Goal: Information Seeking & Learning: Learn about a topic

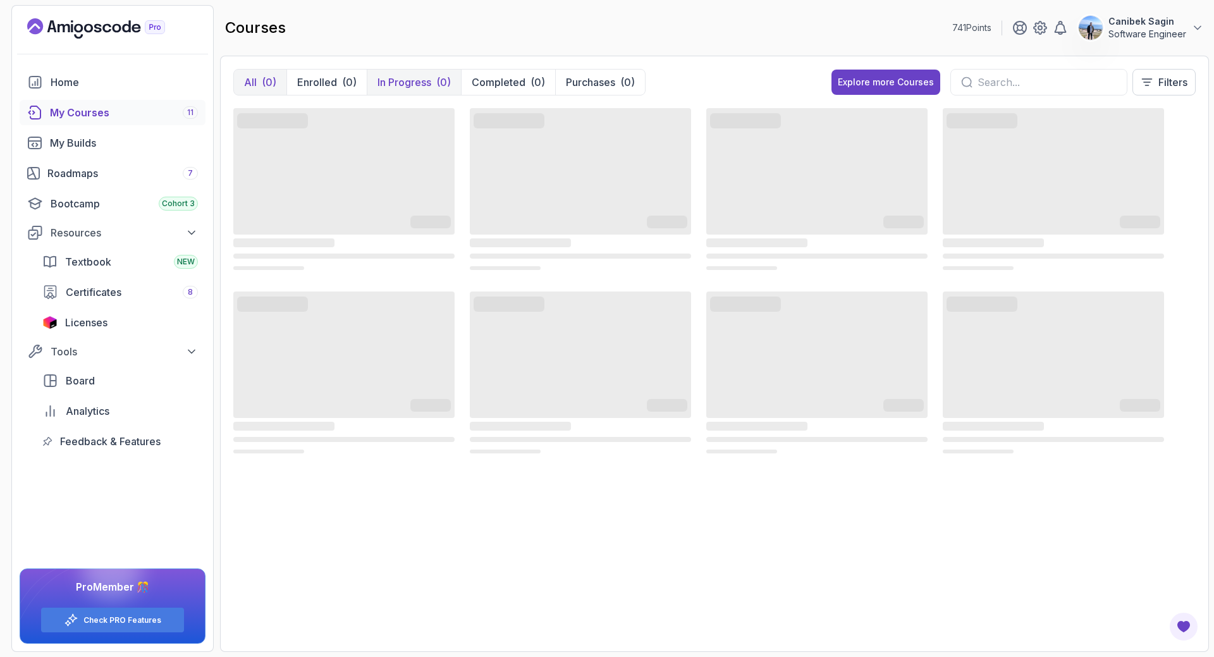
click at [439, 82] on div "(0)" at bounding box center [443, 82] width 15 height 15
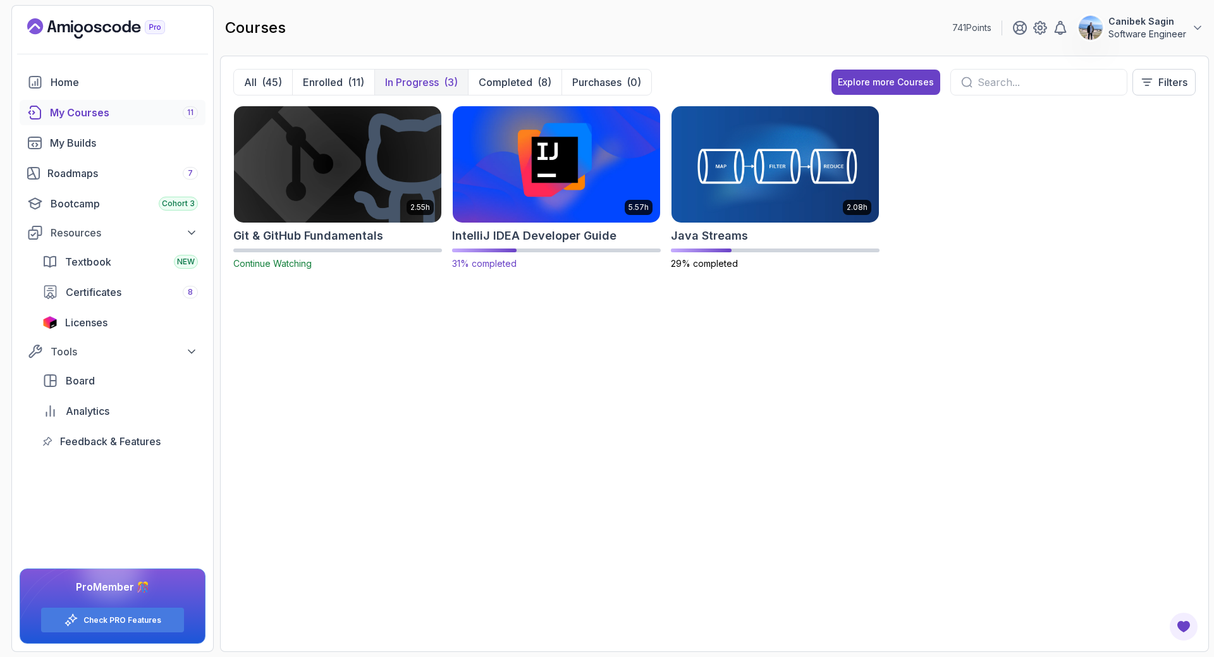
click at [568, 236] on h2 "IntelliJ IDEA Developer Guide" at bounding box center [534, 236] width 164 height 18
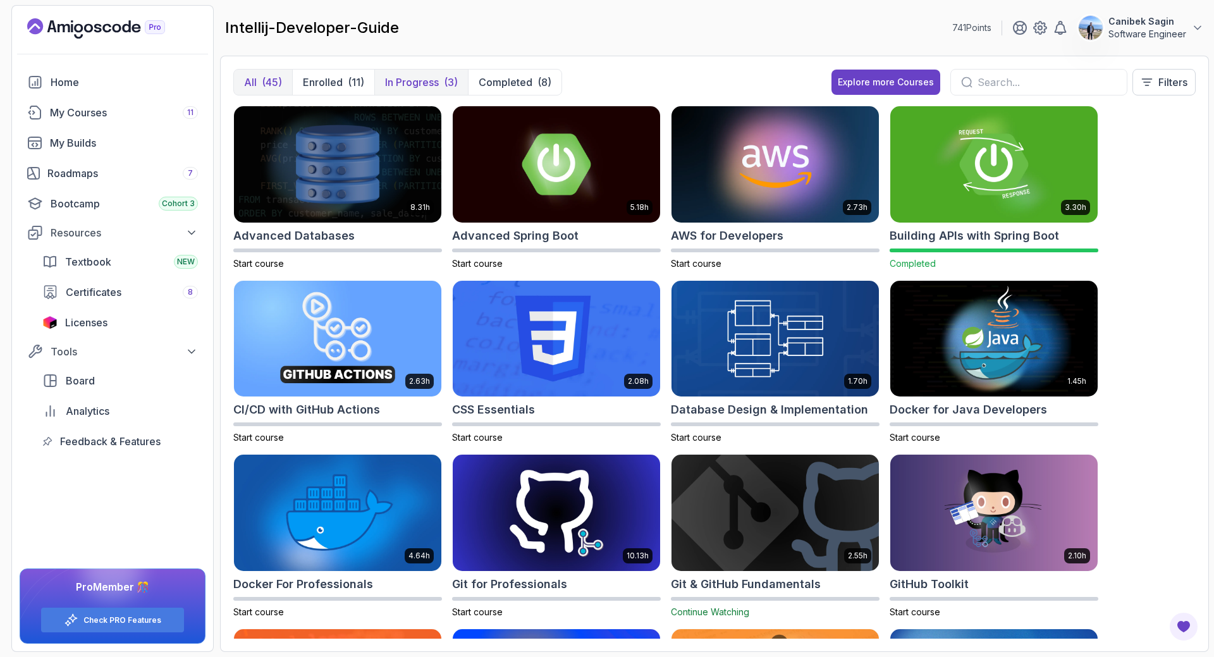
click at [424, 77] on p "In Progress" at bounding box center [412, 82] width 54 height 15
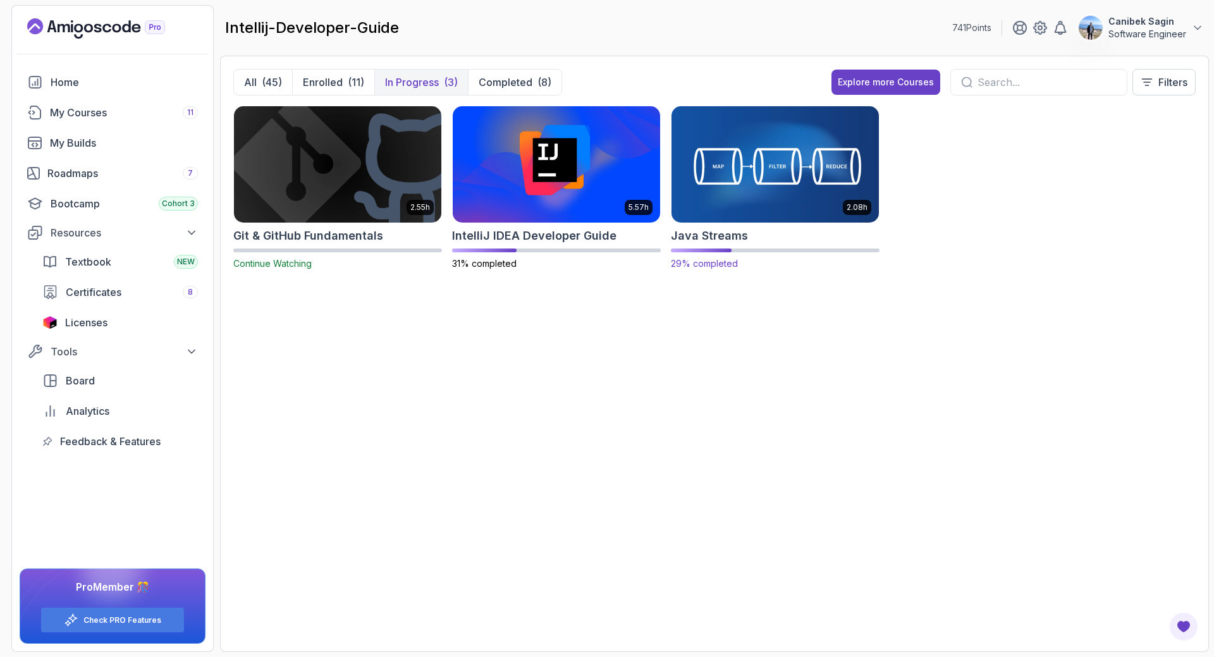
click at [727, 235] on h2 "Java Streams" at bounding box center [709, 236] width 77 height 18
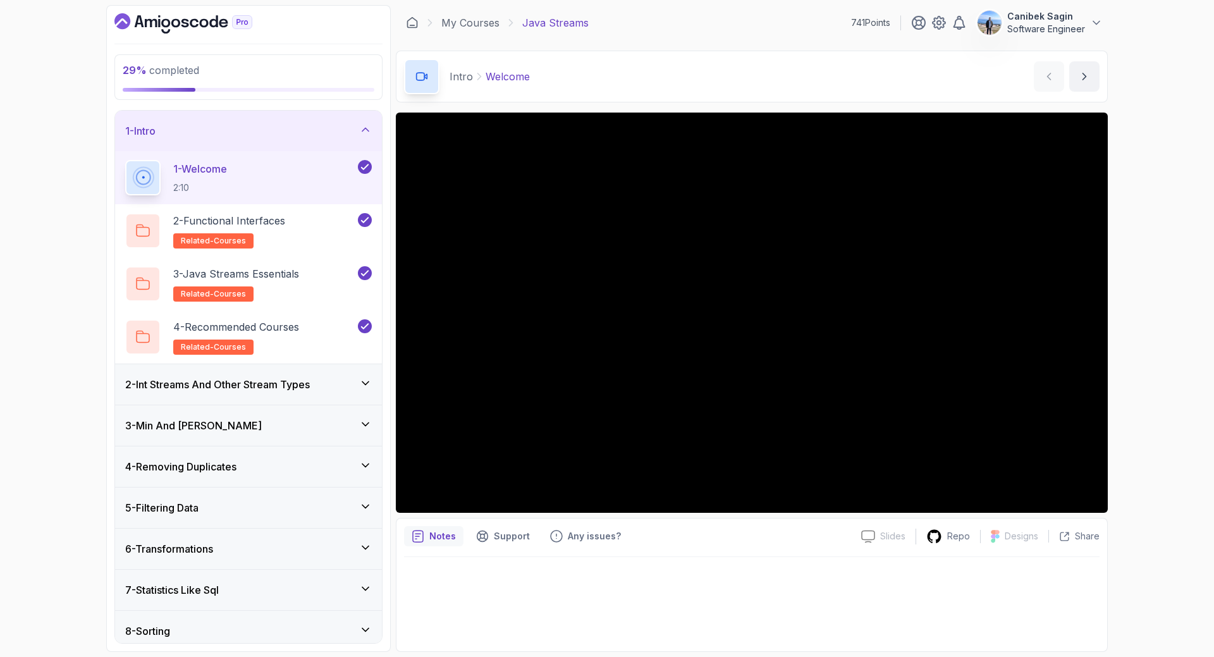
click at [246, 415] on div "3 - Min And [PERSON_NAME]" at bounding box center [248, 425] width 267 height 40
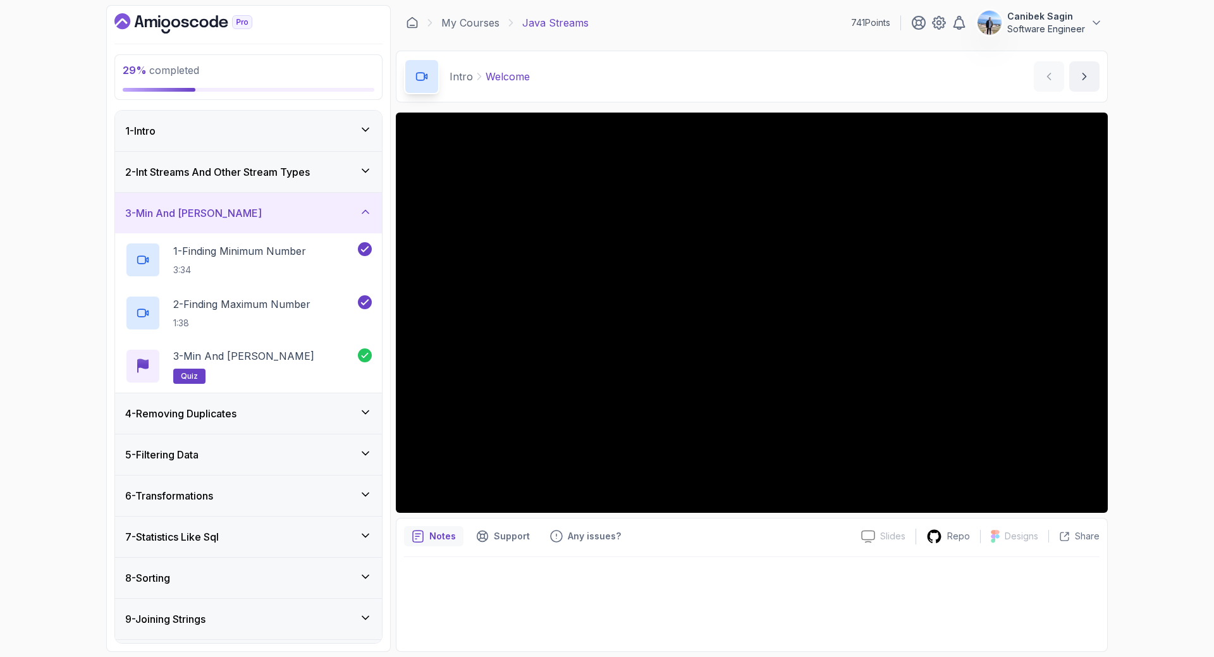
click at [236, 420] on h3 "4 - Removing Duplicates" at bounding box center [180, 413] width 111 height 15
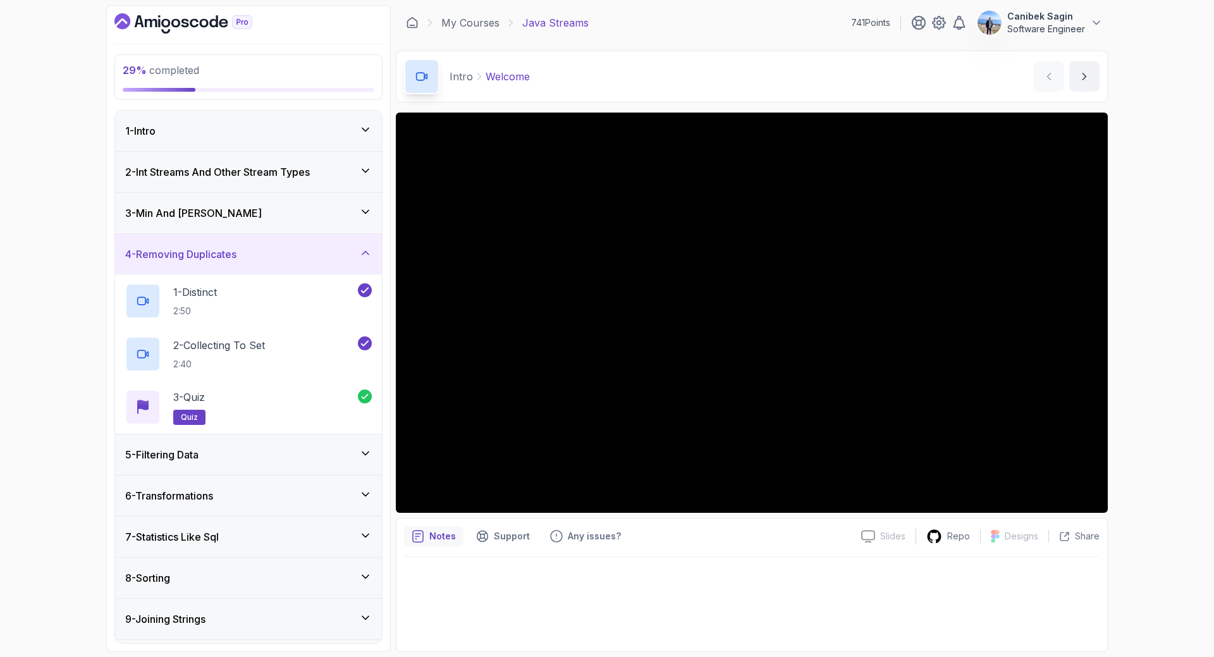
click at [247, 436] on div "5 - Filtering Data" at bounding box center [248, 454] width 267 height 40
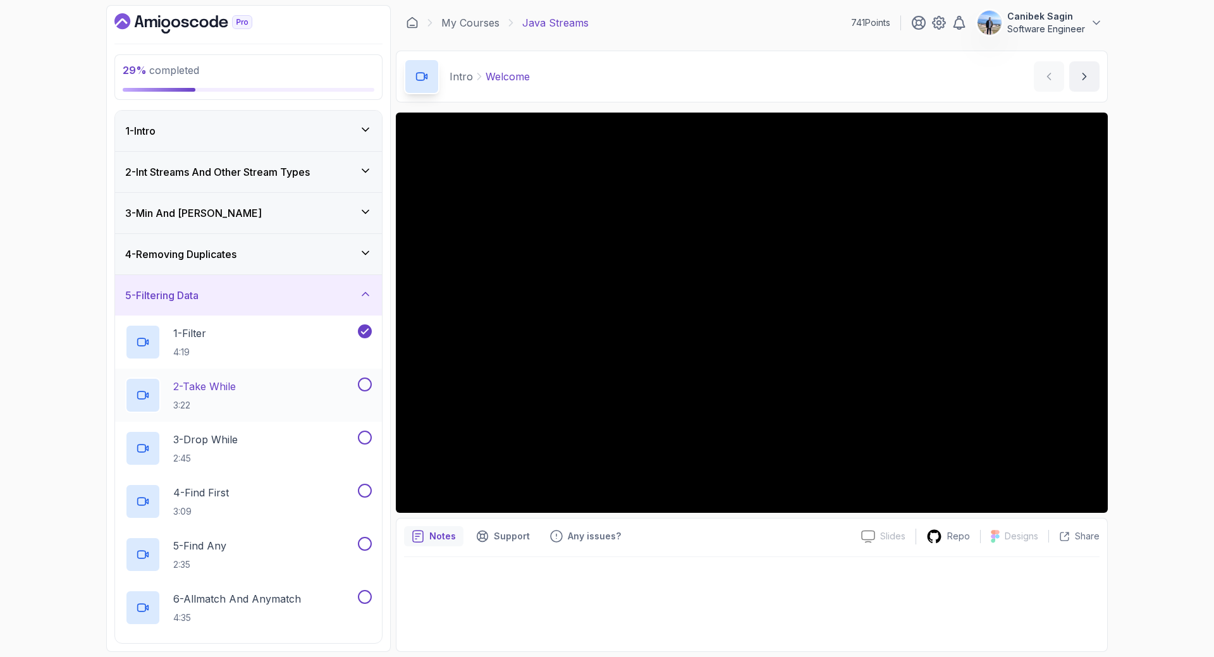
click at [266, 389] on div "2 - Take While 3:22" at bounding box center [240, 394] width 230 height 35
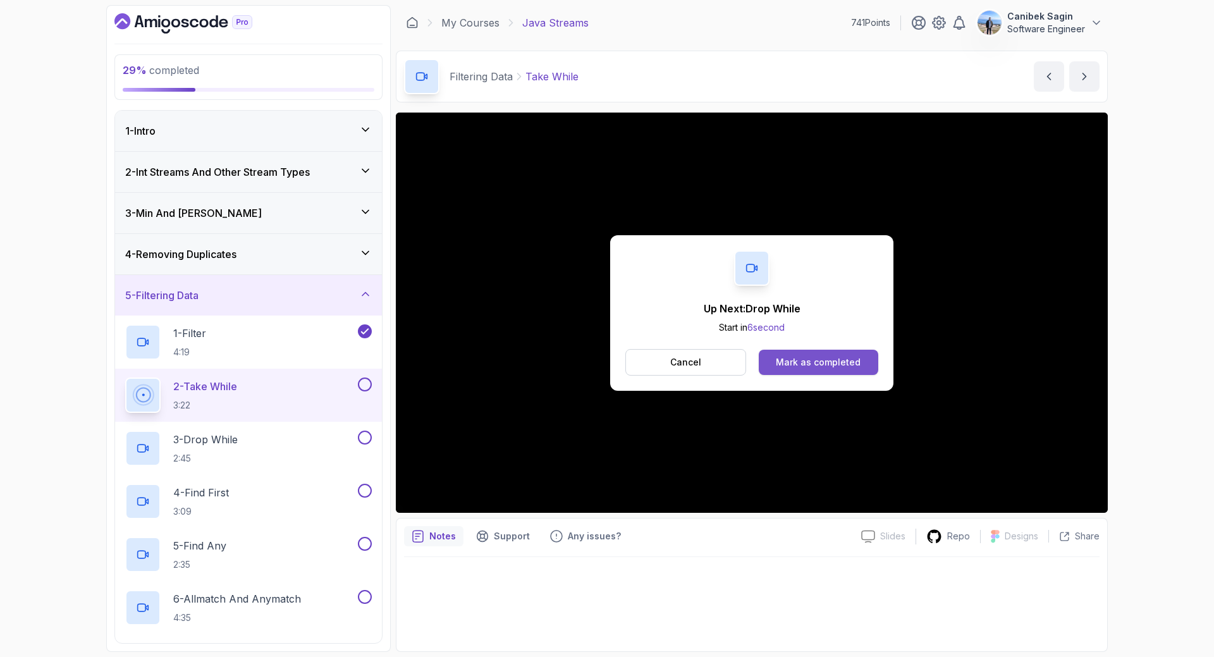
click at [783, 358] on div "Mark as completed" at bounding box center [818, 362] width 85 height 13
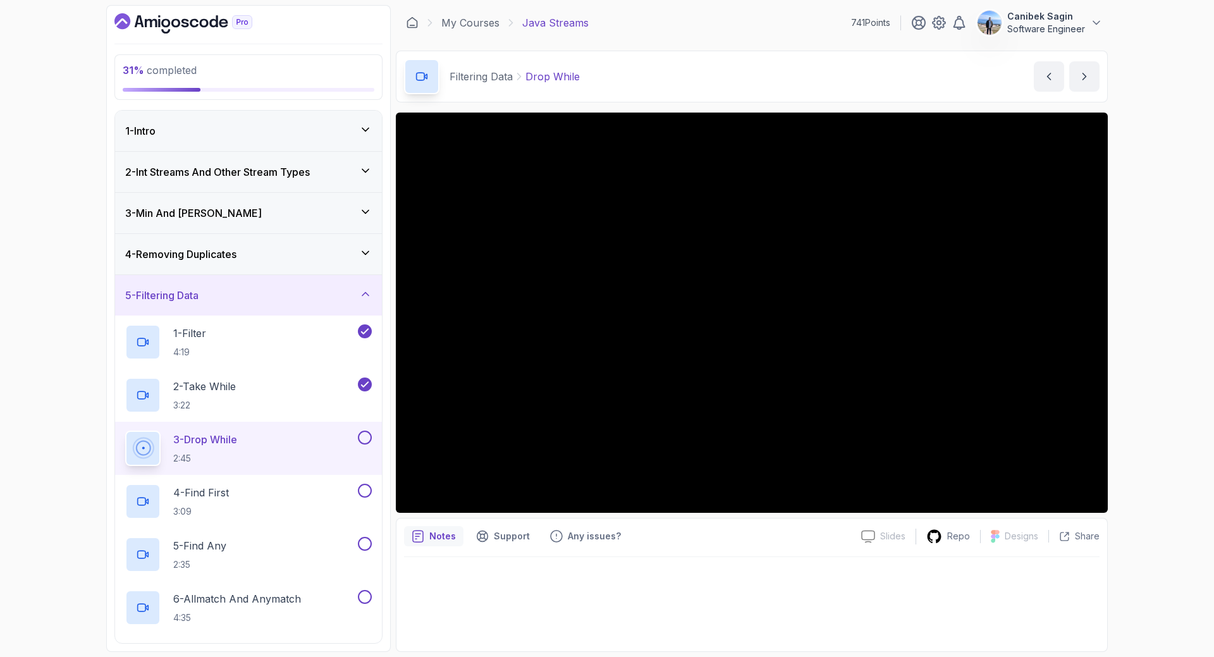
click at [1151, 448] on div "31 % completed 1 - Intro 2 - Int Streams And Other Stream Types 3 - Min And Max…" at bounding box center [607, 328] width 1214 height 657
click at [367, 437] on button at bounding box center [365, 438] width 14 height 14
click at [279, 501] on div "4 - Find First 3:09" at bounding box center [240, 501] width 230 height 35
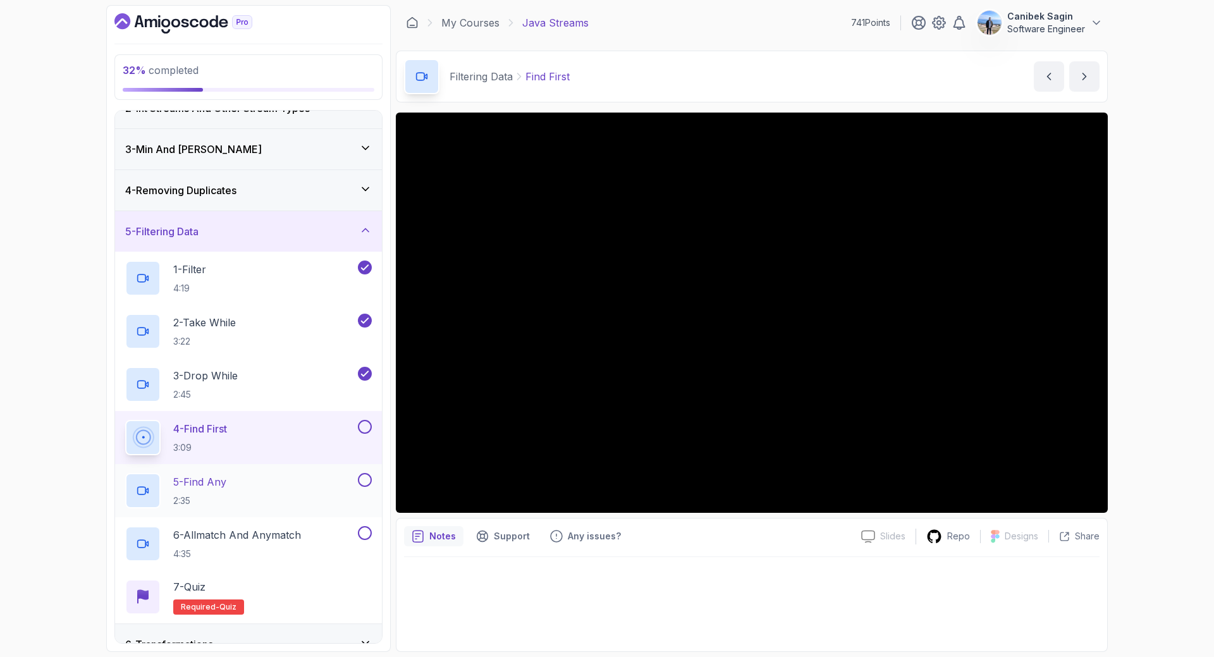
scroll to position [63, 0]
click at [367, 431] on button at bounding box center [365, 427] width 14 height 14
click at [368, 485] on button at bounding box center [365, 481] width 14 height 14
click at [323, 541] on div "6 - Allmatch And Anymatch 4:35" at bounding box center [240, 544] width 230 height 35
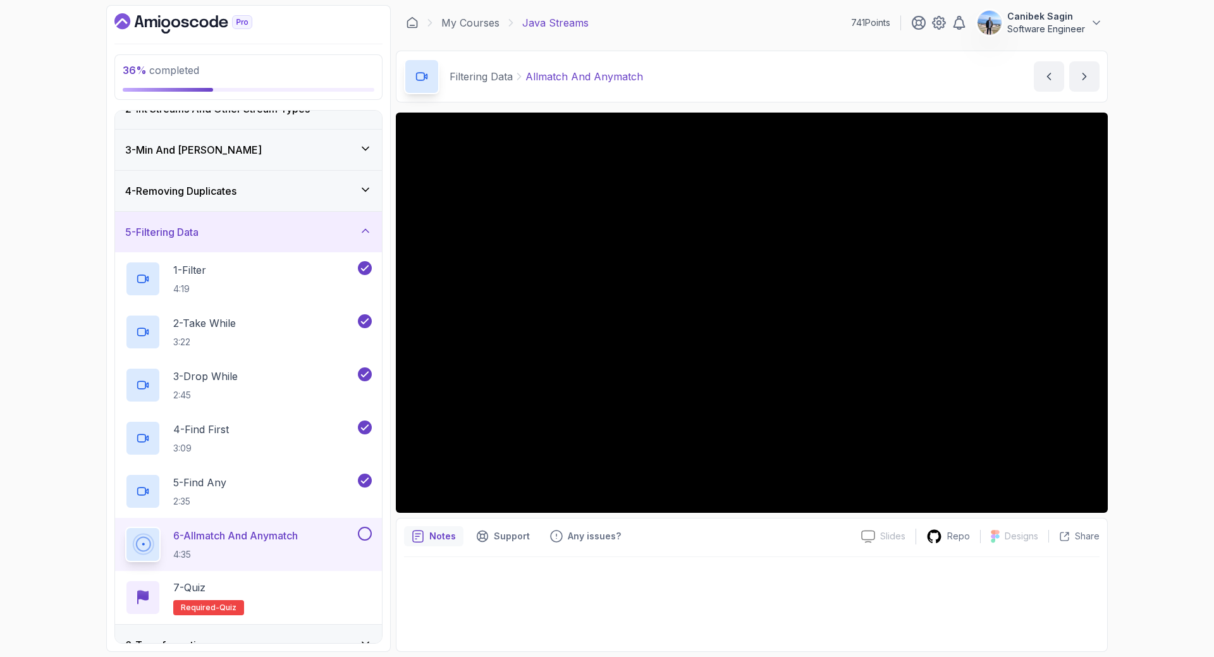
click at [359, 534] on button at bounding box center [365, 534] width 14 height 14
click at [336, 592] on div "7 - Quiz Required- quiz" at bounding box center [248, 597] width 247 height 35
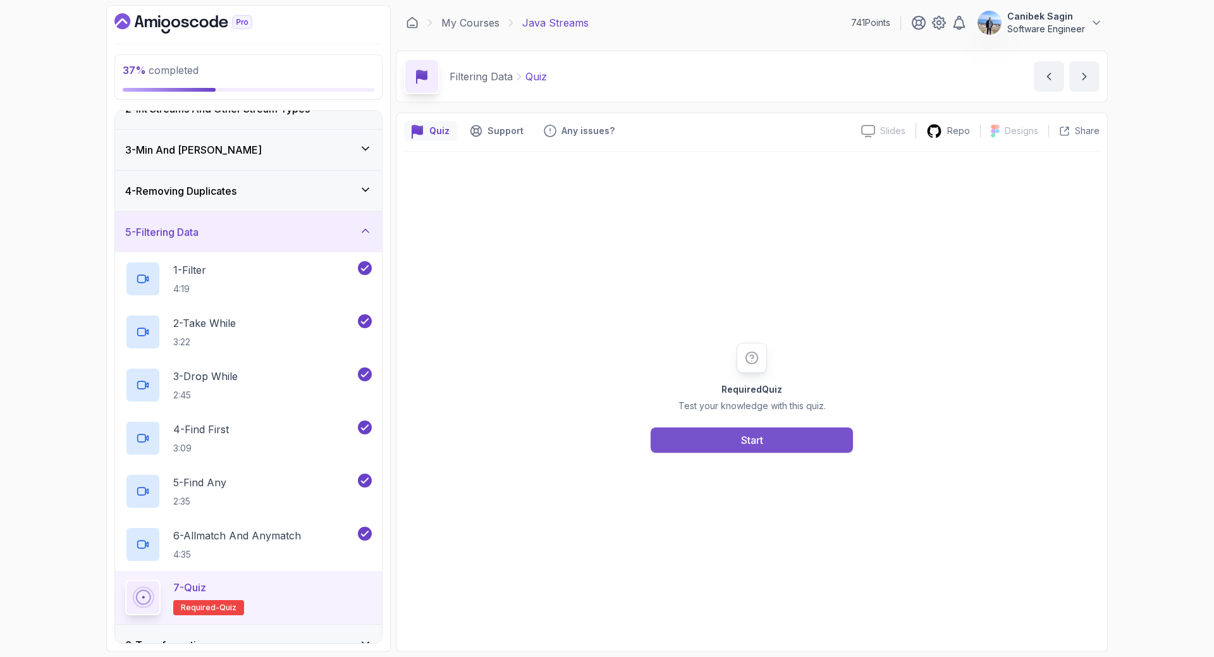
click at [723, 441] on button "Start" at bounding box center [752, 439] width 202 height 25
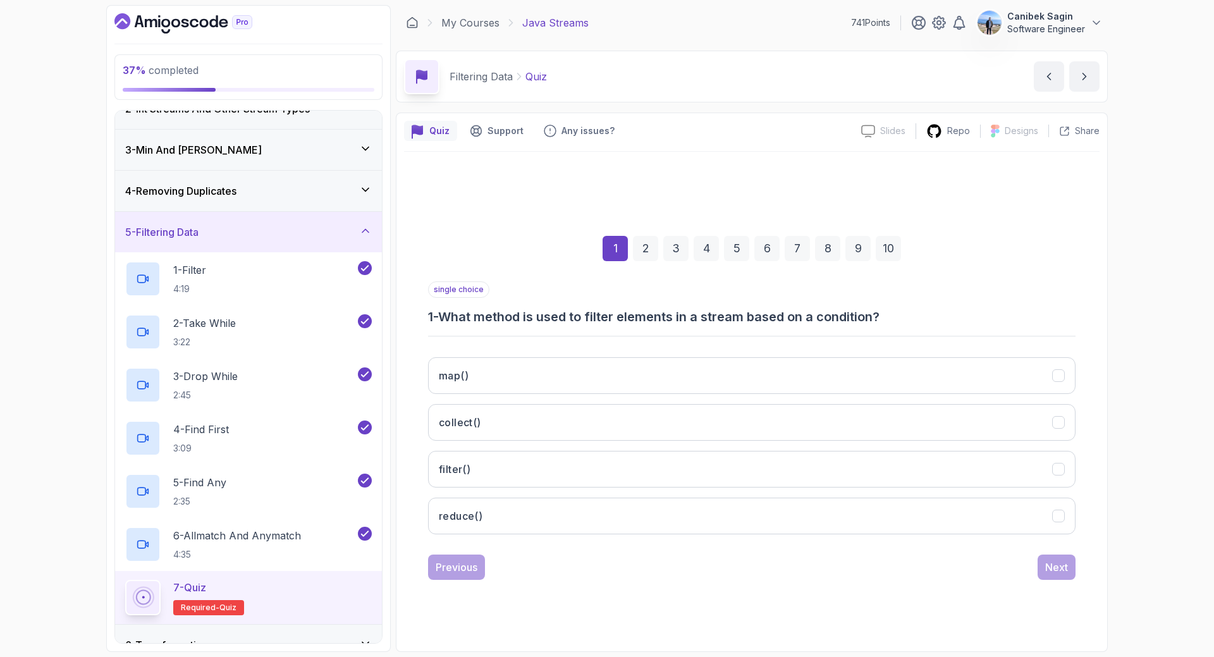
click at [596, 497] on div "map() collect() filter() reduce()" at bounding box center [751, 445] width 647 height 197
click at [601, 485] on button "filter()" at bounding box center [751, 469] width 647 height 37
click at [1050, 565] on div "Next" at bounding box center [1056, 567] width 23 height 15
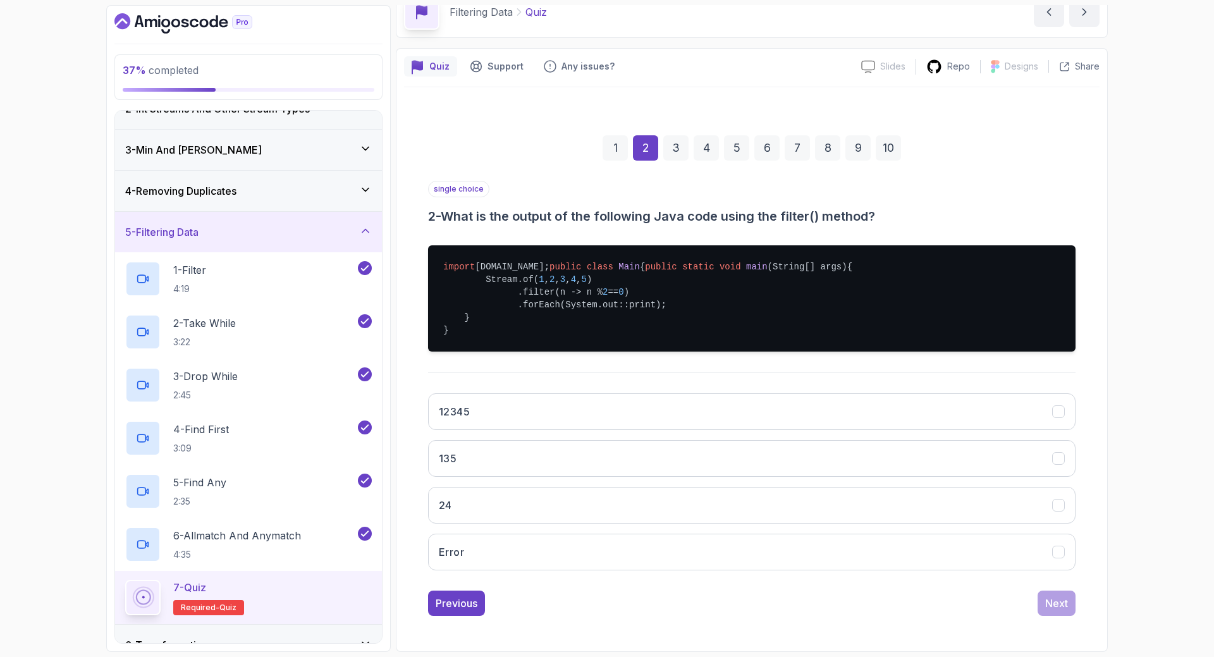
scroll to position [102, 0]
click at [762, 502] on button "24" at bounding box center [751, 505] width 647 height 37
click at [1058, 597] on div "Next" at bounding box center [1056, 603] width 23 height 15
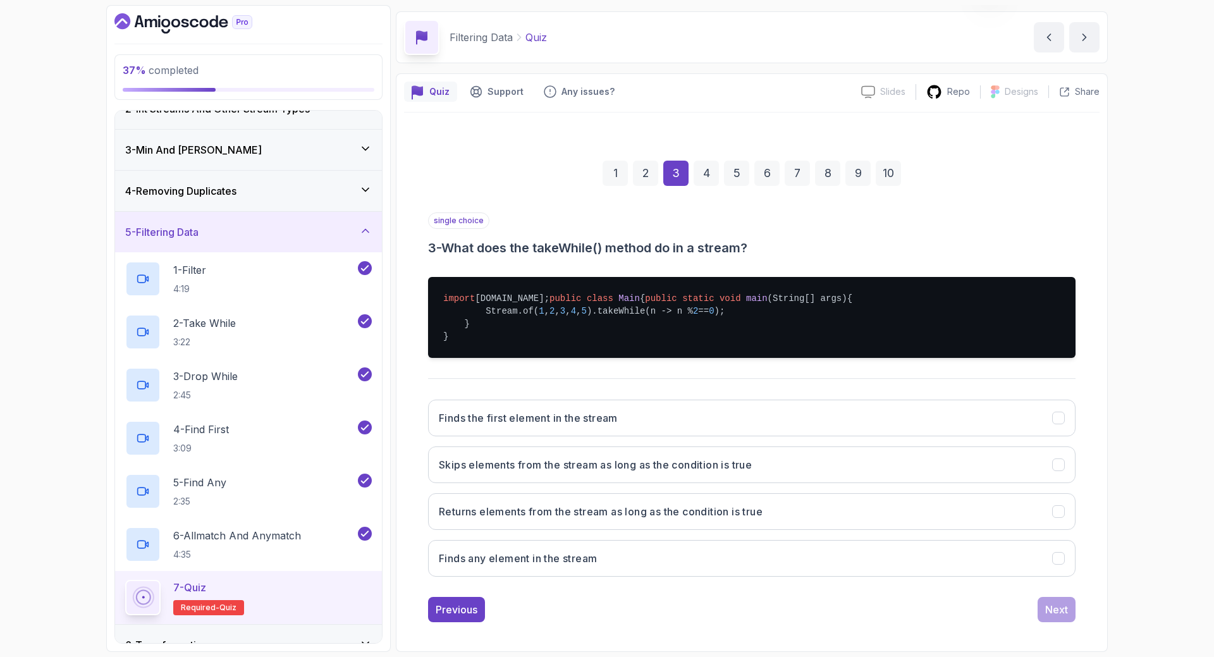
scroll to position [77, 0]
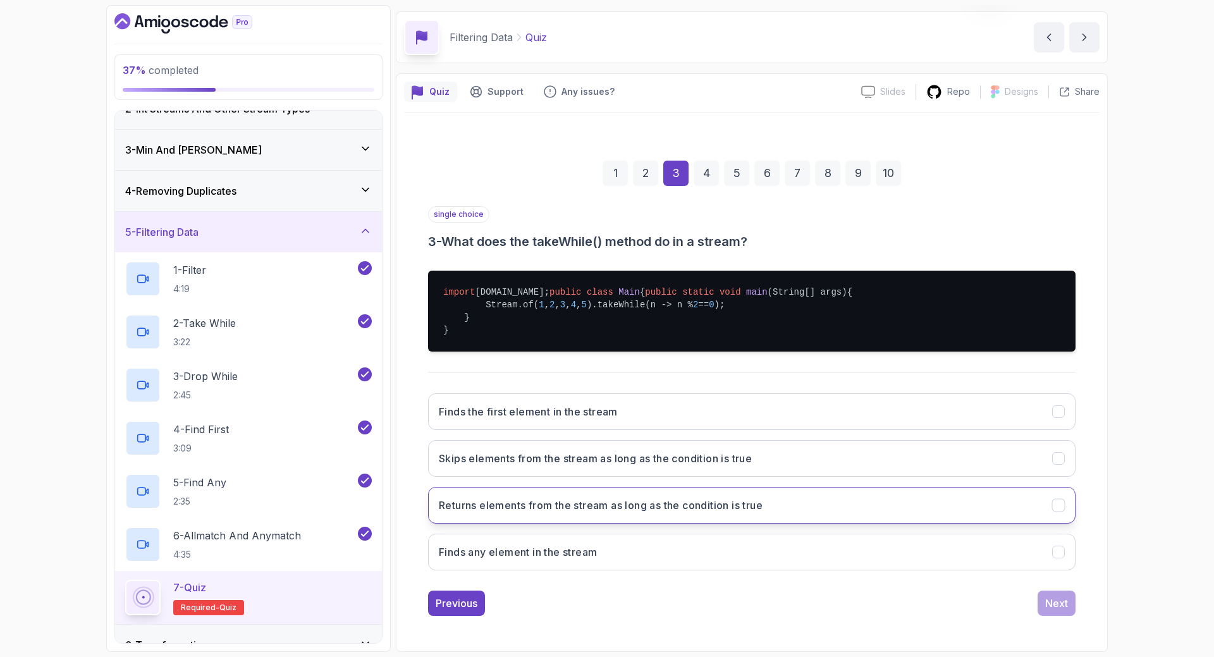
click at [588, 517] on button "Returns elements from the stream as long as the condition is true" at bounding box center [751, 505] width 647 height 37
click at [1076, 615] on div "1 2 3 4 5 6 7 8 9 10 single choice 3 - What does the takeWhile() method do in a…" at bounding box center [751, 378] width 695 height 496
click at [1062, 608] on div "Next" at bounding box center [1056, 603] width 23 height 15
click at [608, 511] on h3 "Returns elements from the stream as long as the condition is true" at bounding box center [601, 505] width 324 height 15
click at [1052, 600] on div "Next" at bounding box center [1056, 603] width 23 height 15
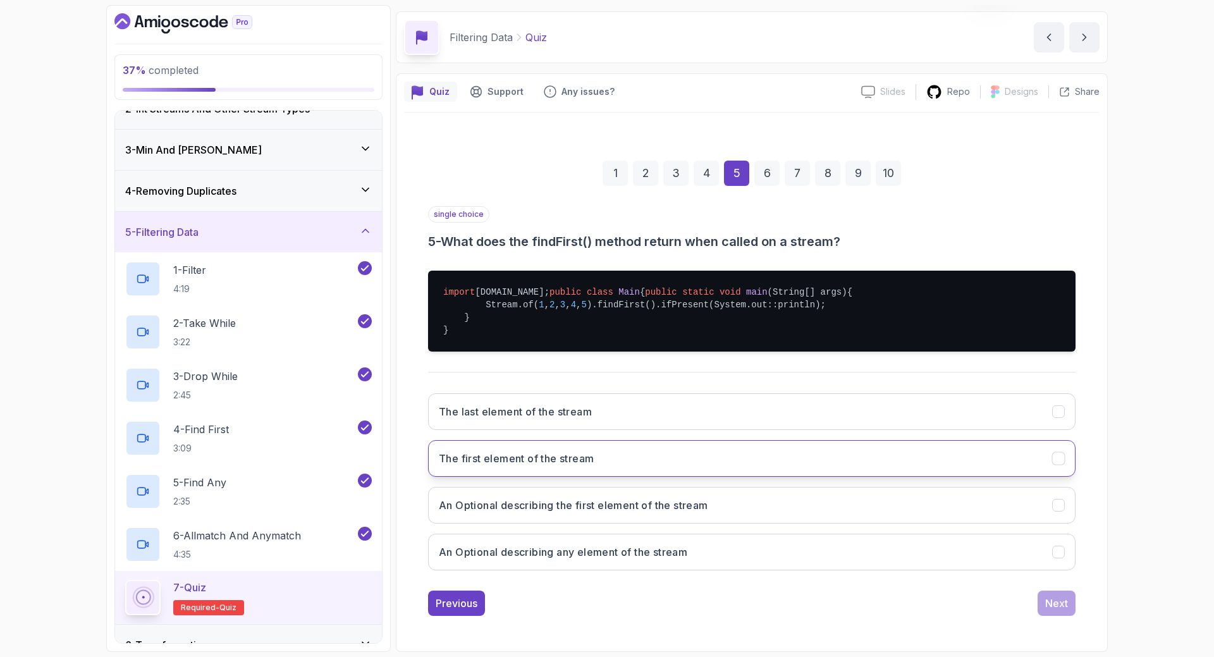
click at [616, 455] on button "The first element of the stream" at bounding box center [751, 458] width 647 height 37
click at [1052, 599] on div "Next" at bounding box center [1056, 603] width 23 height 15
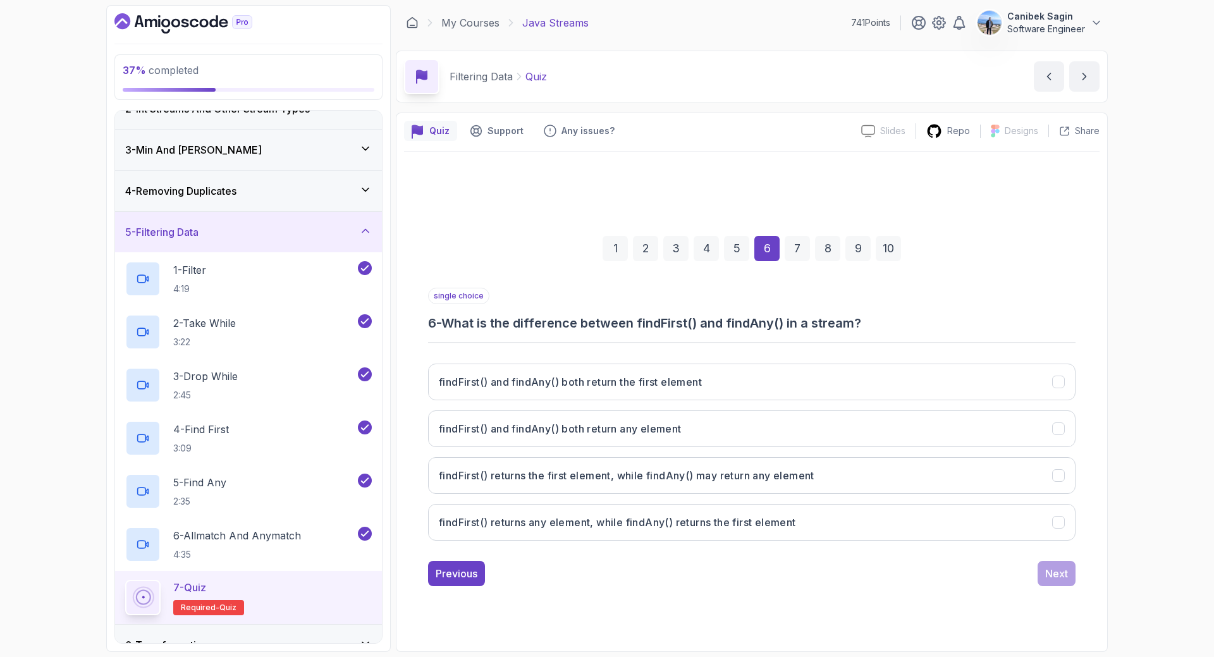
scroll to position [0, 0]
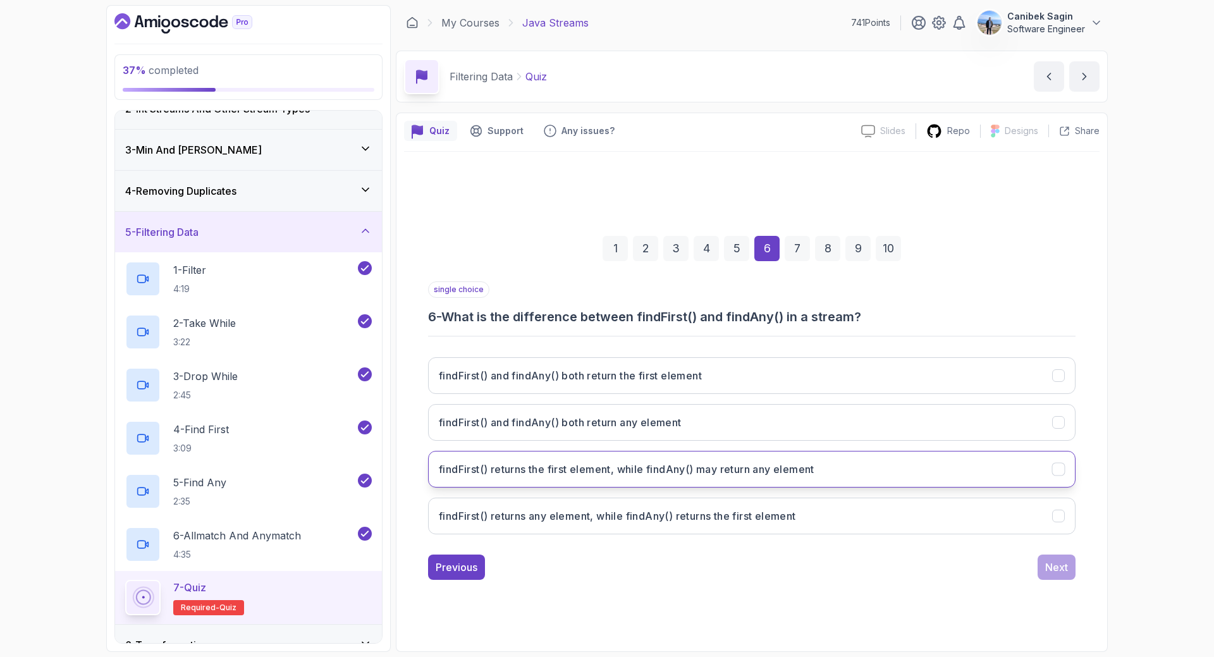
click at [752, 475] on h3 "findFirst() returns the first element, while findAny() may return any element" at bounding box center [627, 469] width 376 height 15
click at [1062, 563] on div "Next" at bounding box center [1056, 567] width 23 height 15
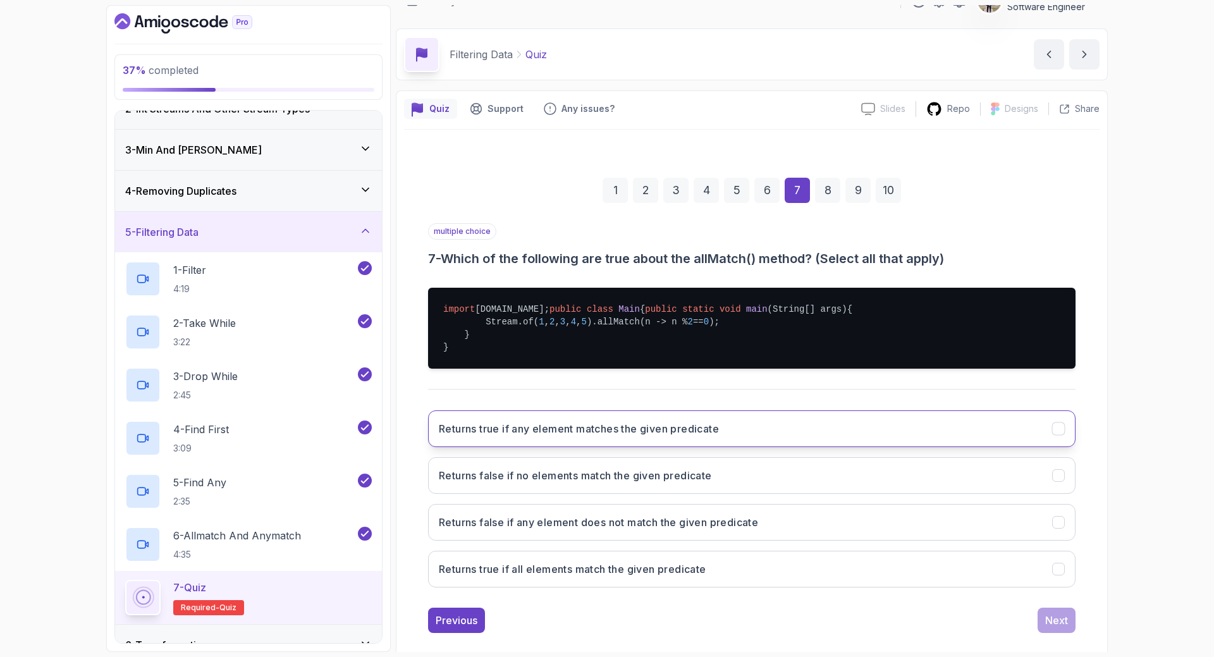
scroll to position [77, 0]
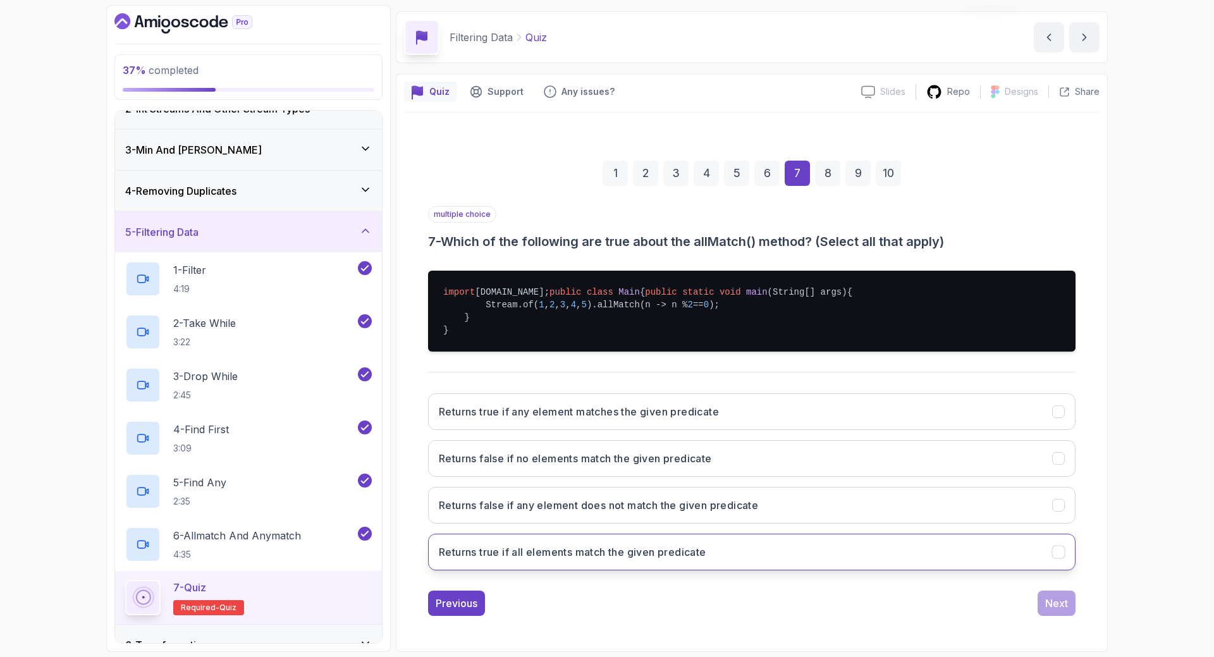
click at [556, 557] on h3 "Returns true if all elements match the given predicate" at bounding box center [572, 551] width 267 height 15
click at [1060, 600] on div "Next" at bounding box center [1056, 603] width 23 height 15
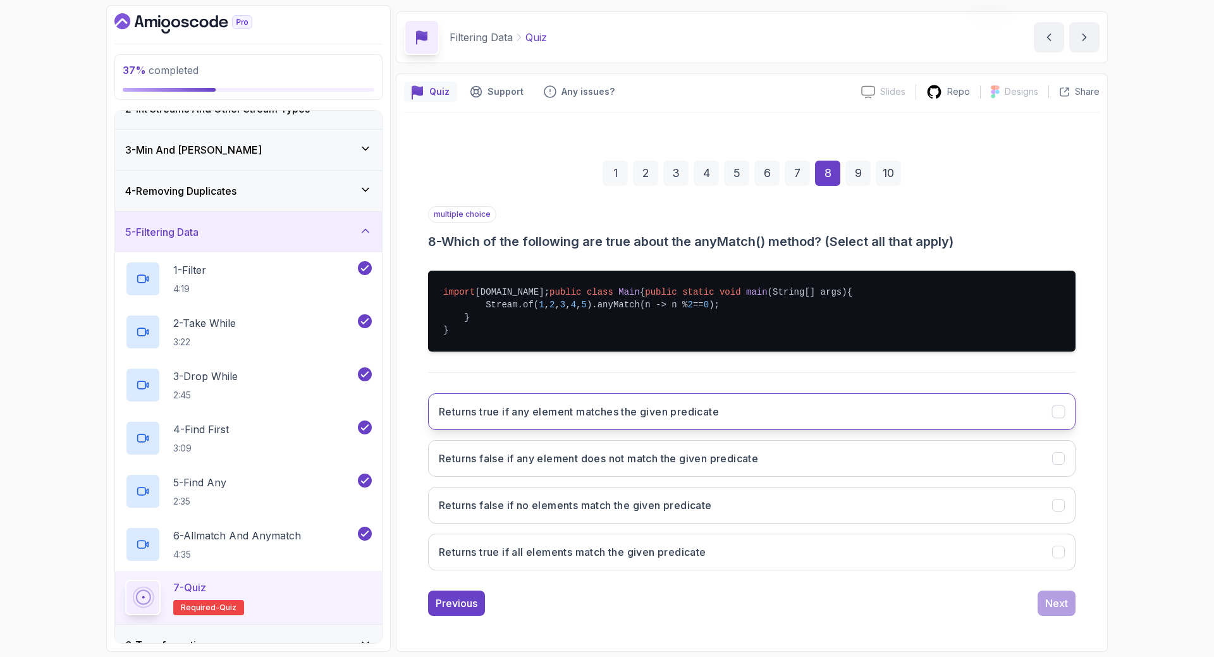
click at [518, 418] on h3 "Returns true if any element matches the given predicate" at bounding box center [579, 411] width 280 height 15
click at [1062, 603] on div "Next" at bounding box center [1056, 603] width 23 height 15
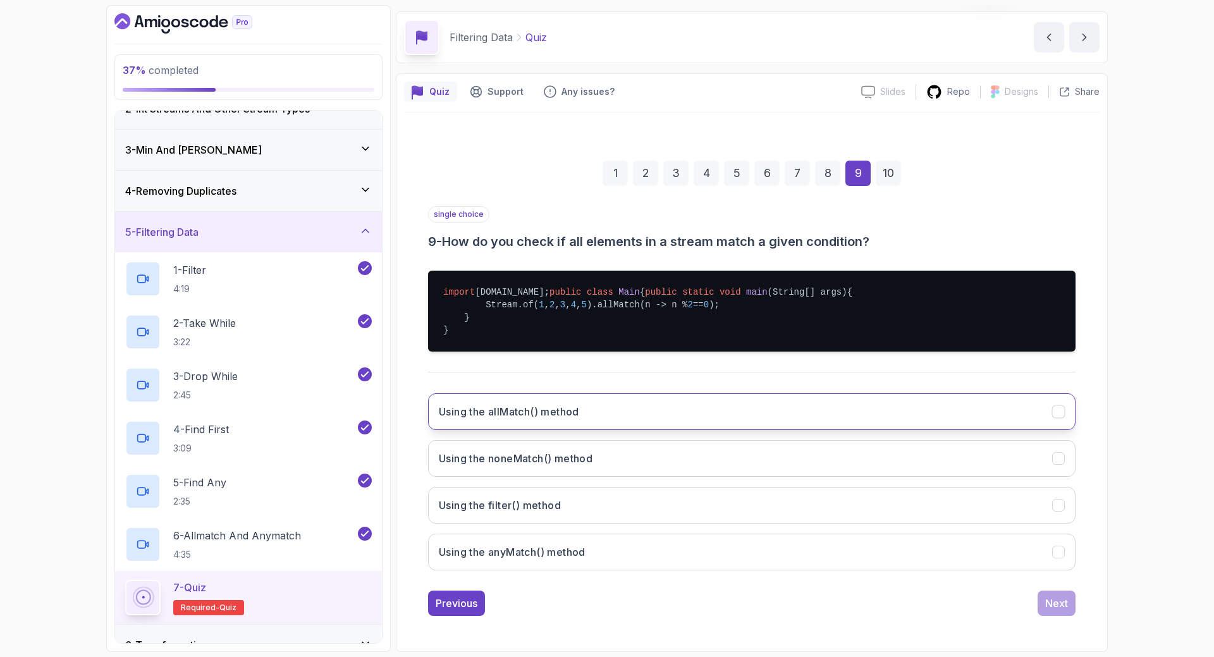
click at [634, 427] on button "Using the allMatch() method" at bounding box center [751, 411] width 647 height 37
click at [1065, 603] on div "Next" at bounding box center [1056, 603] width 23 height 15
click at [554, 407] on h3 "Using the anyMatch() method" at bounding box center [512, 411] width 147 height 15
click at [1025, 607] on div "Submit Quiz" at bounding box center [1039, 603] width 58 height 15
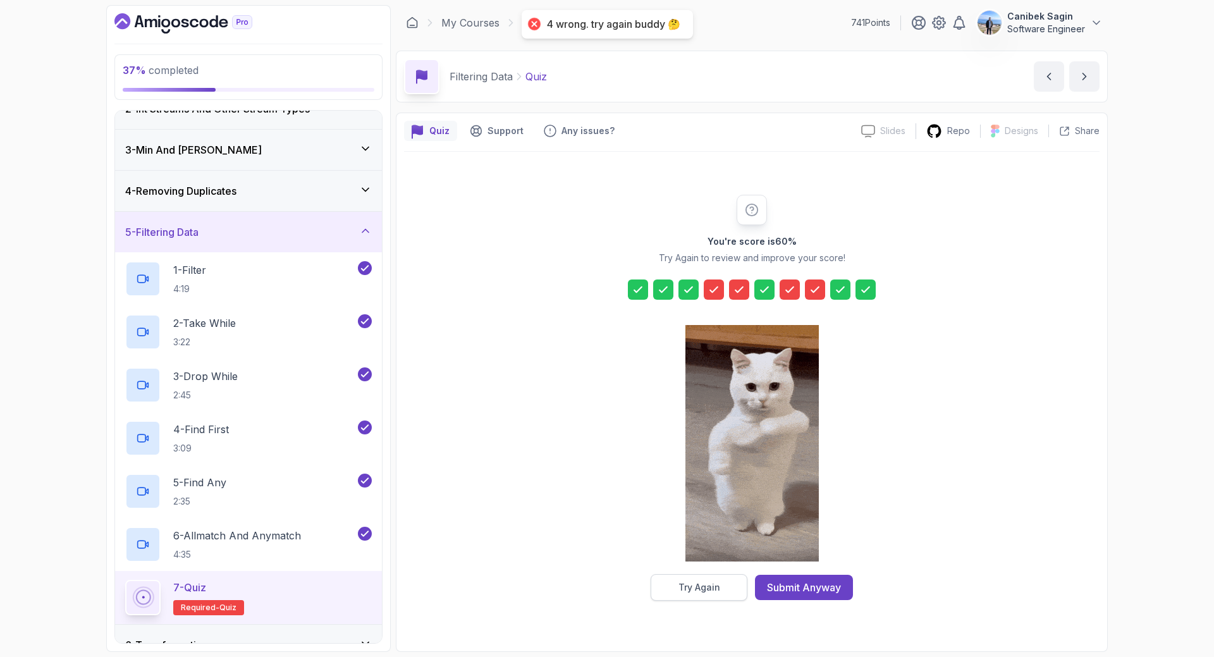
click at [692, 594] on button "Try Again" at bounding box center [699, 587] width 97 height 27
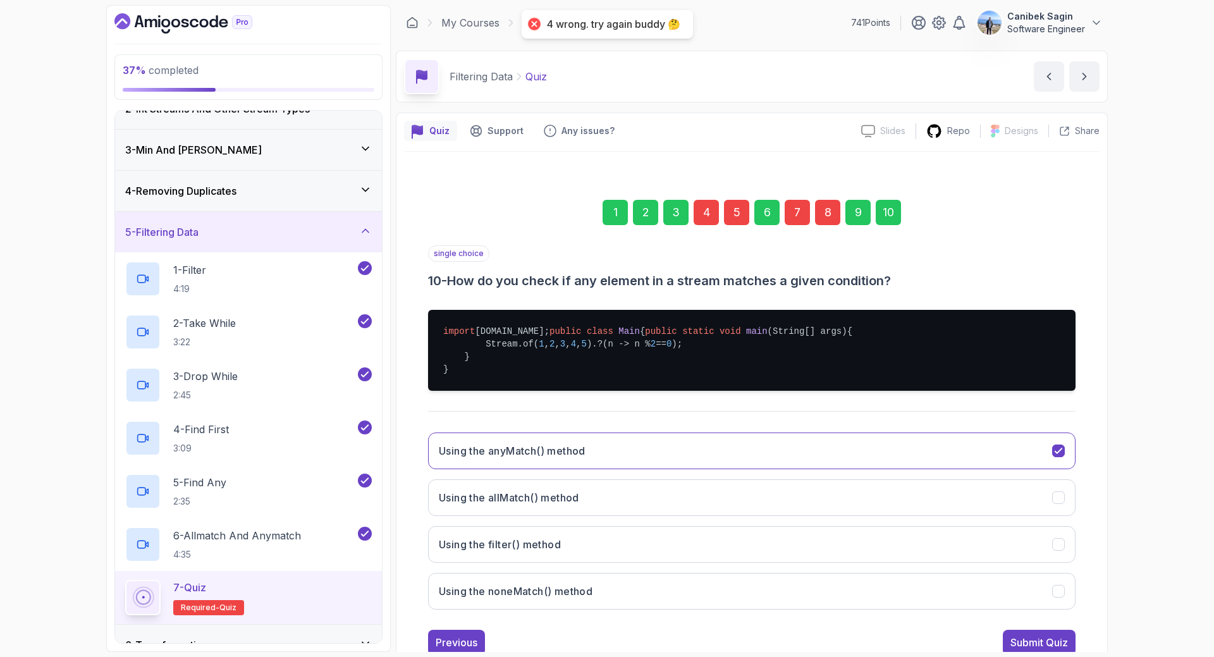
click at [706, 220] on div "4" at bounding box center [706, 212] width 25 height 25
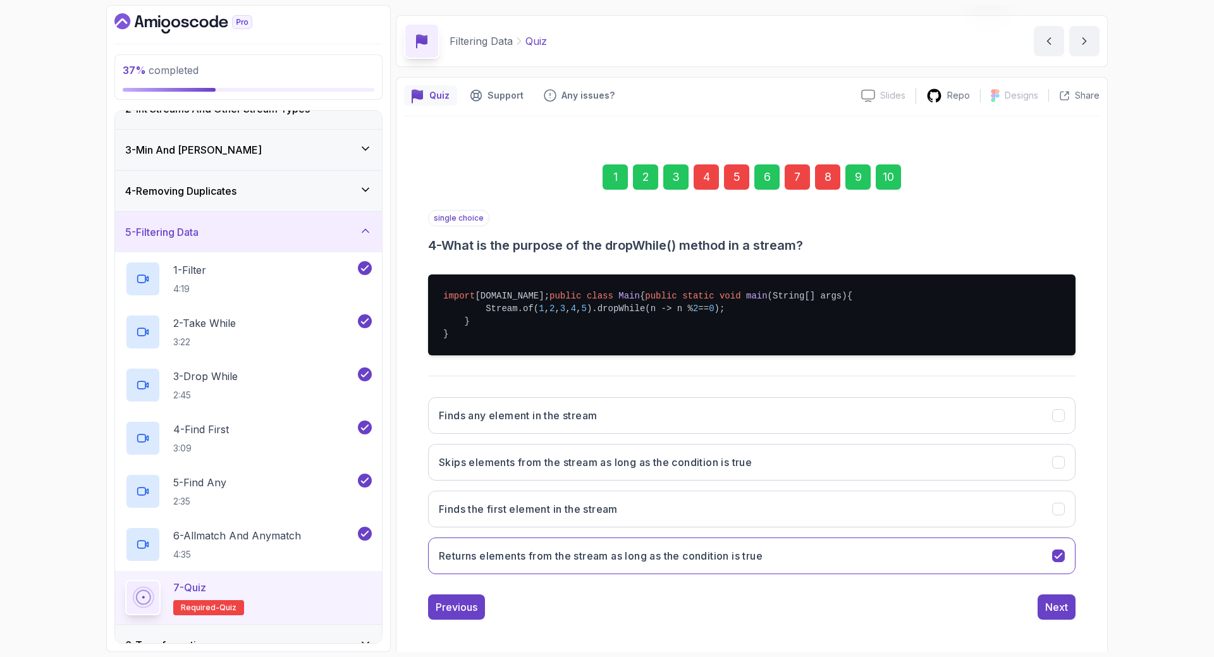
scroll to position [77, 0]
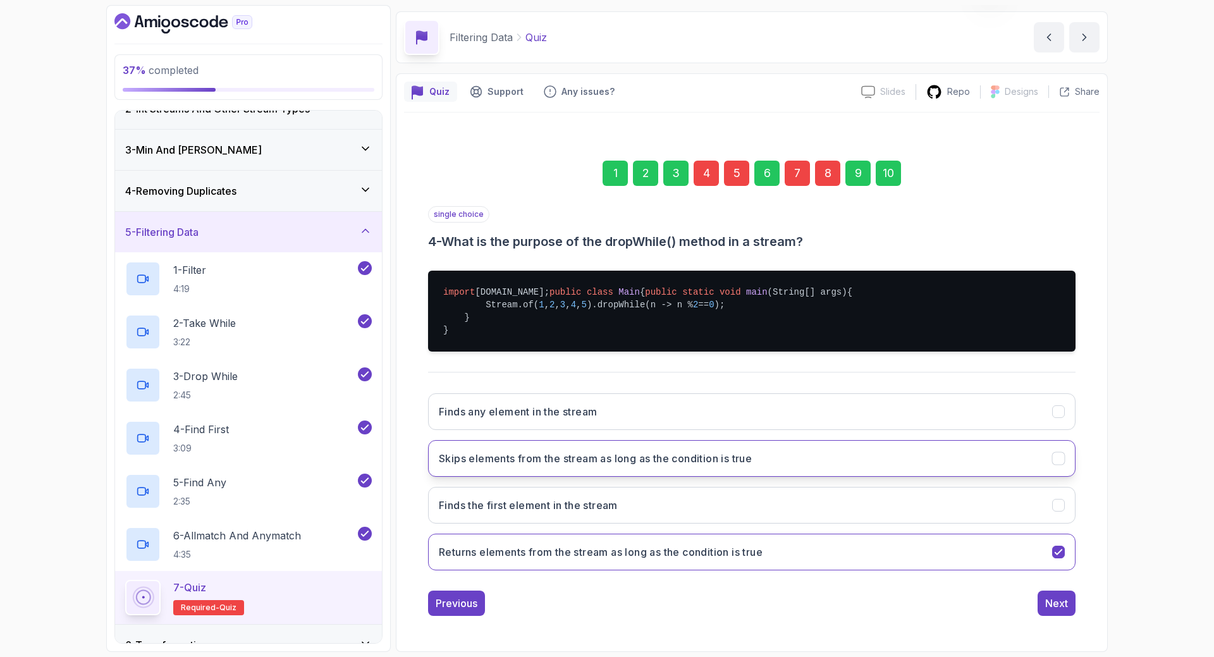
click at [634, 456] on h3 "Skips elements from the stream as long as the condition is true" at bounding box center [595, 458] width 313 height 15
click at [1050, 609] on div "Next" at bounding box center [1056, 603] width 23 height 15
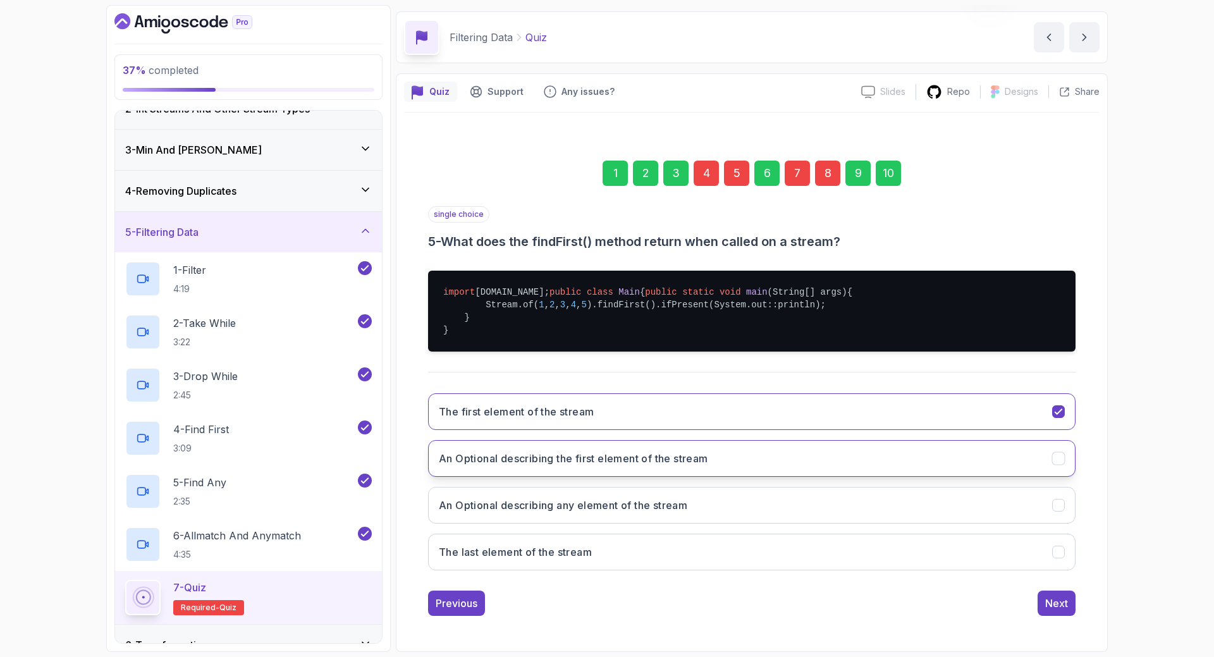
click at [626, 460] on h3 "An Optional describing the first element of the stream" at bounding box center [573, 458] width 269 height 15
click at [1056, 601] on div "Next" at bounding box center [1056, 603] width 23 height 15
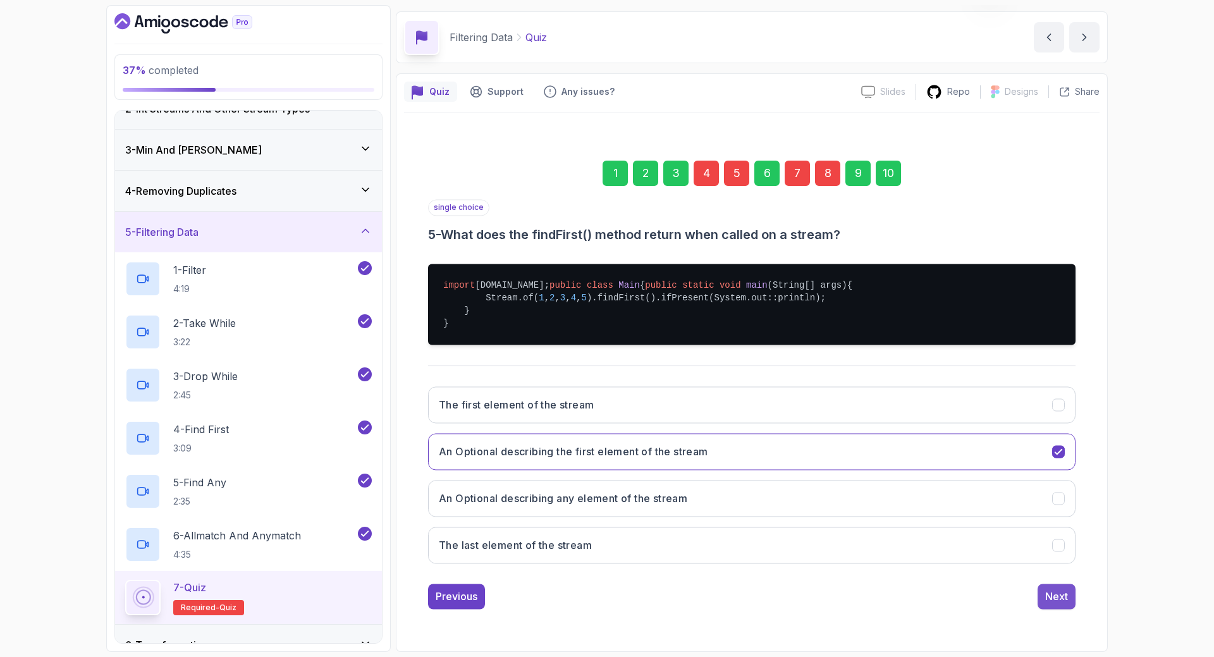
scroll to position [0, 0]
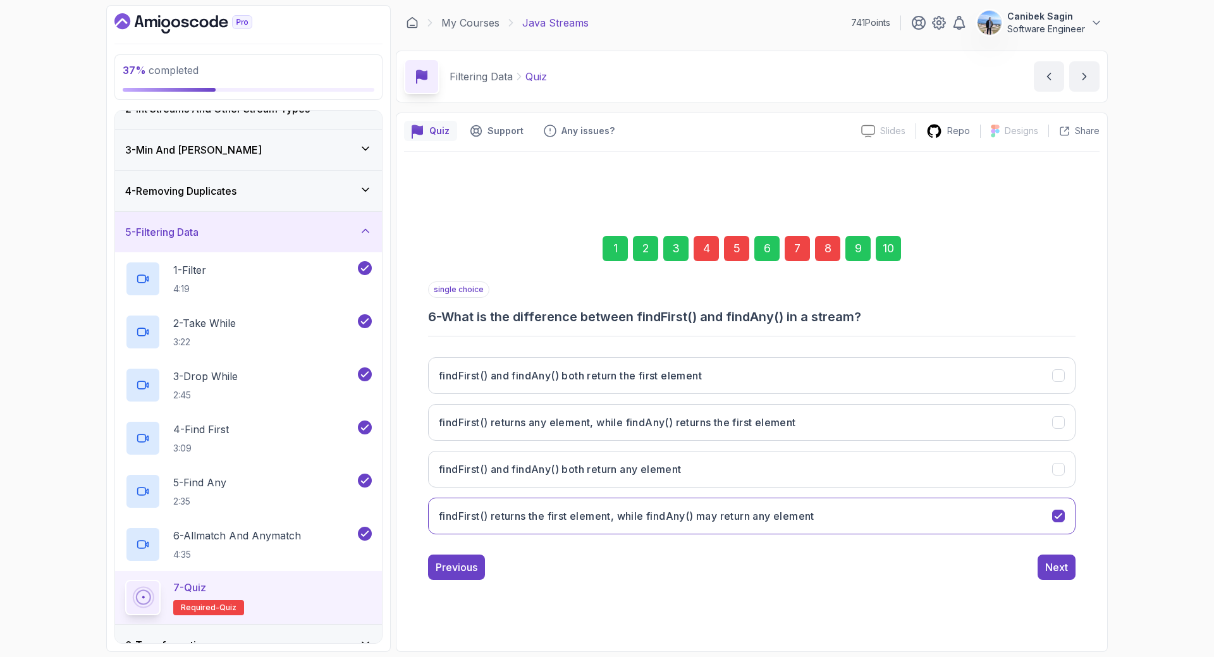
click at [797, 243] on div "7" at bounding box center [797, 248] width 25 height 25
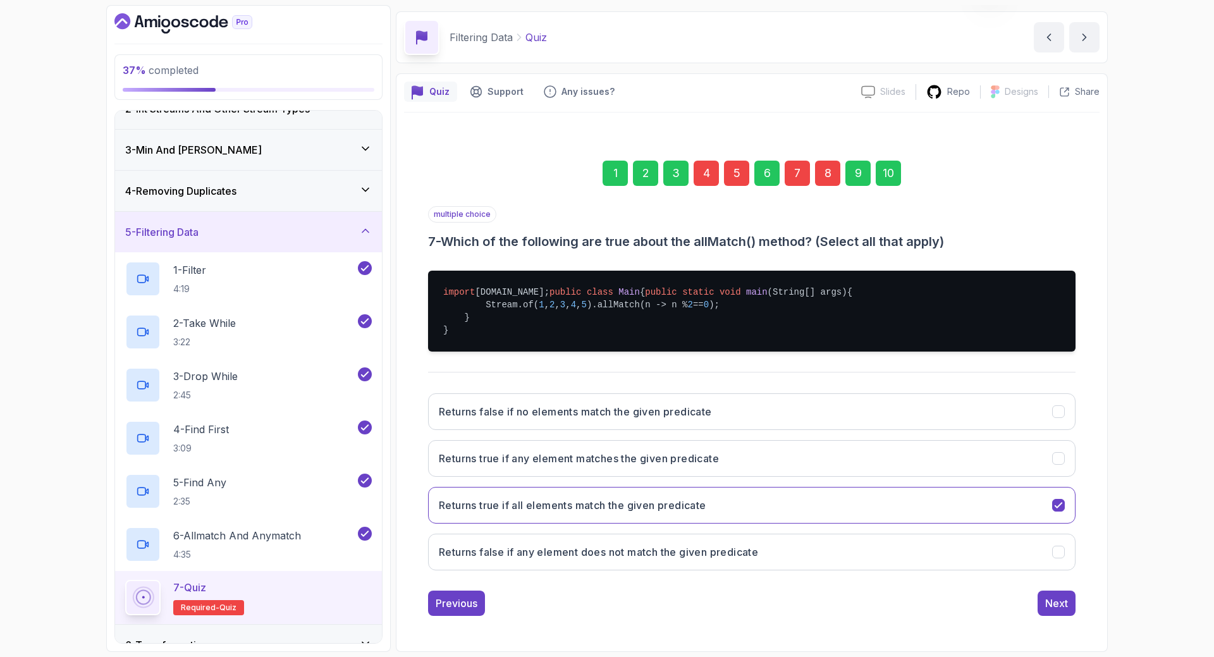
scroll to position [77, 0]
click at [600, 556] on h3 "Returns false if any element does not match the given predicate" at bounding box center [598, 551] width 319 height 15
click at [1043, 600] on button "Next" at bounding box center [1057, 603] width 38 height 25
click at [685, 557] on h3 "Returns false if no elements match the given predicate" at bounding box center [575, 551] width 273 height 15
click at [1065, 599] on div "Next" at bounding box center [1056, 603] width 23 height 15
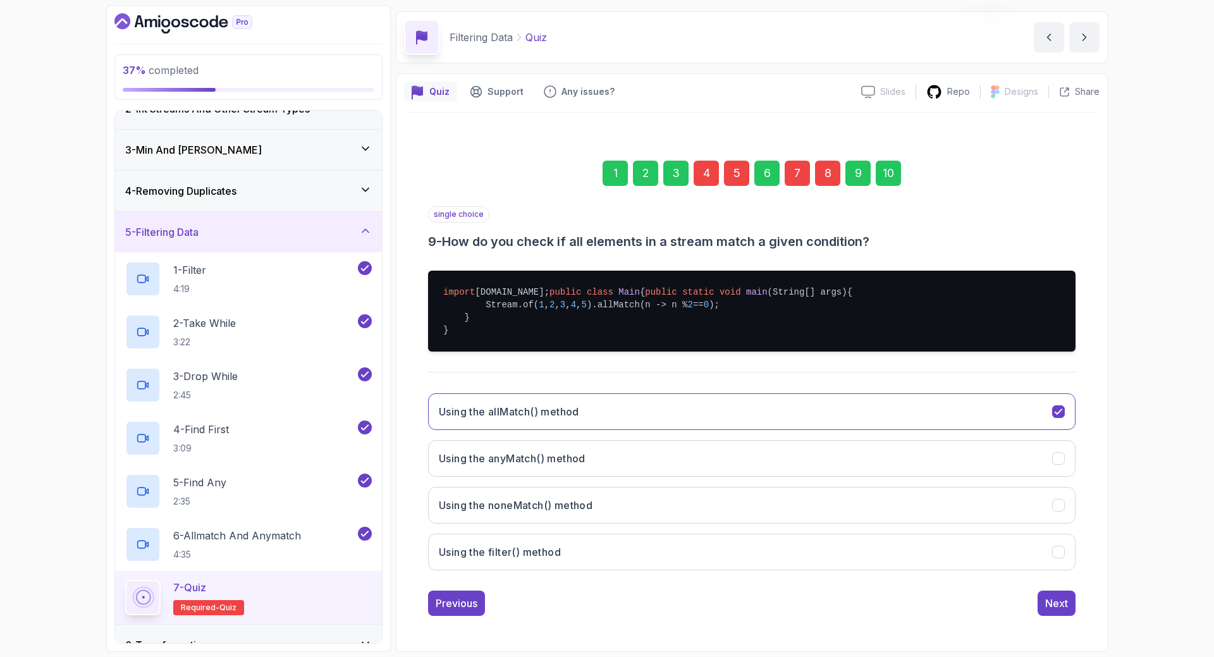
click at [891, 161] on div "10" at bounding box center [888, 173] width 25 height 25
click at [1054, 599] on div "Submit Quiz" at bounding box center [1039, 603] width 58 height 15
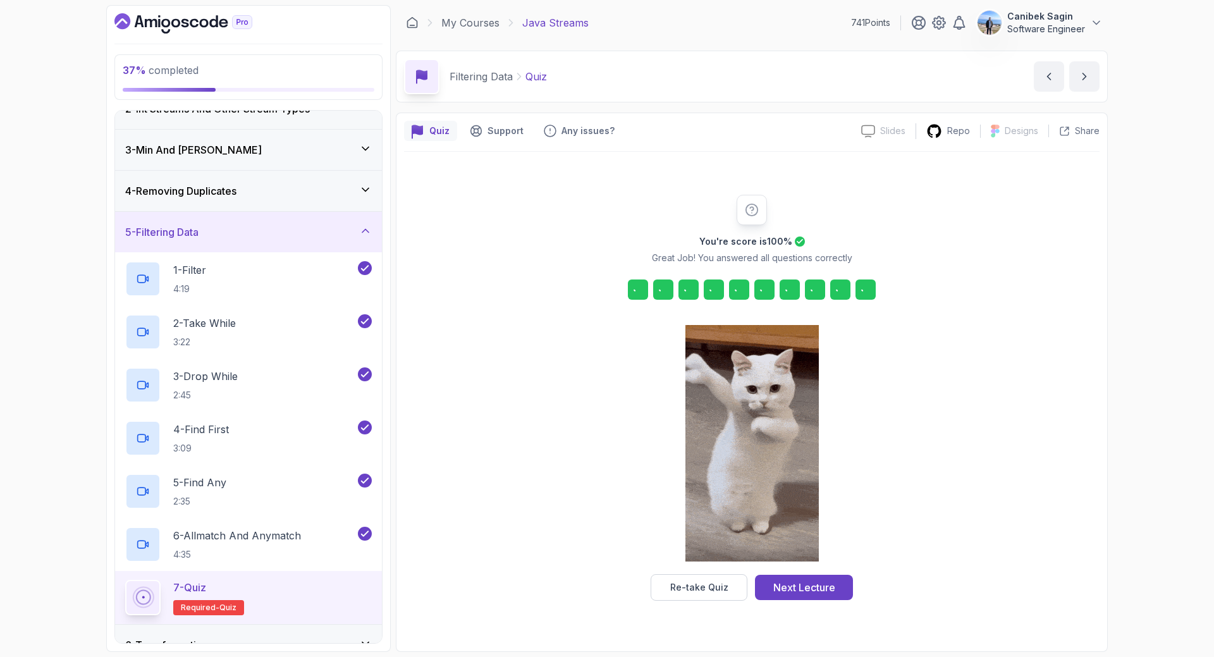
scroll to position [0, 0]
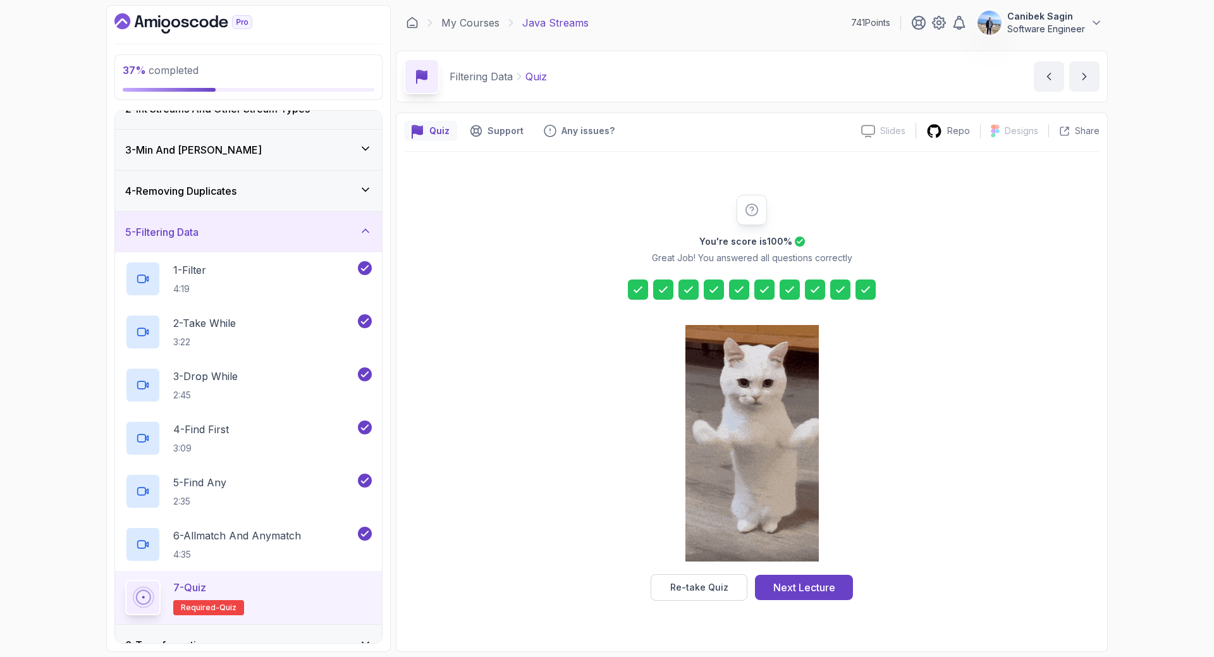
click at [820, 586] on div "Next Lecture" at bounding box center [804, 587] width 62 height 15
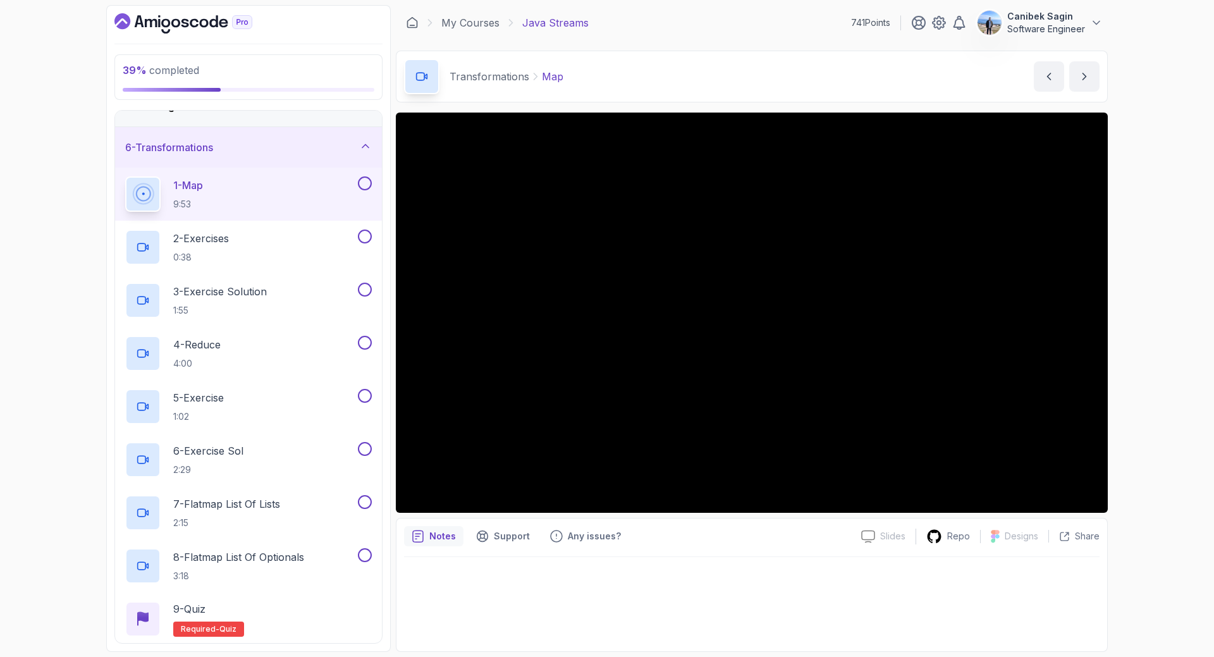
scroll to position [190, 0]
click at [219, 157] on div "6 - Transformations" at bounding box center [248, 146] width 267 height 40
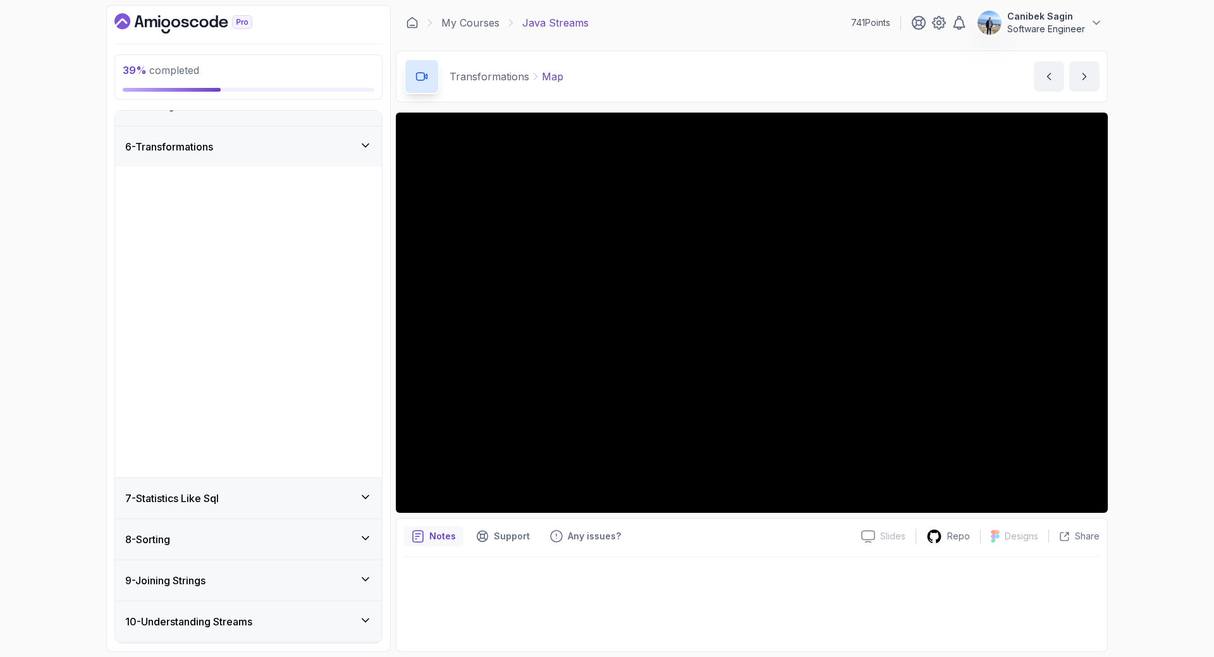
scroll to position [0, 0]
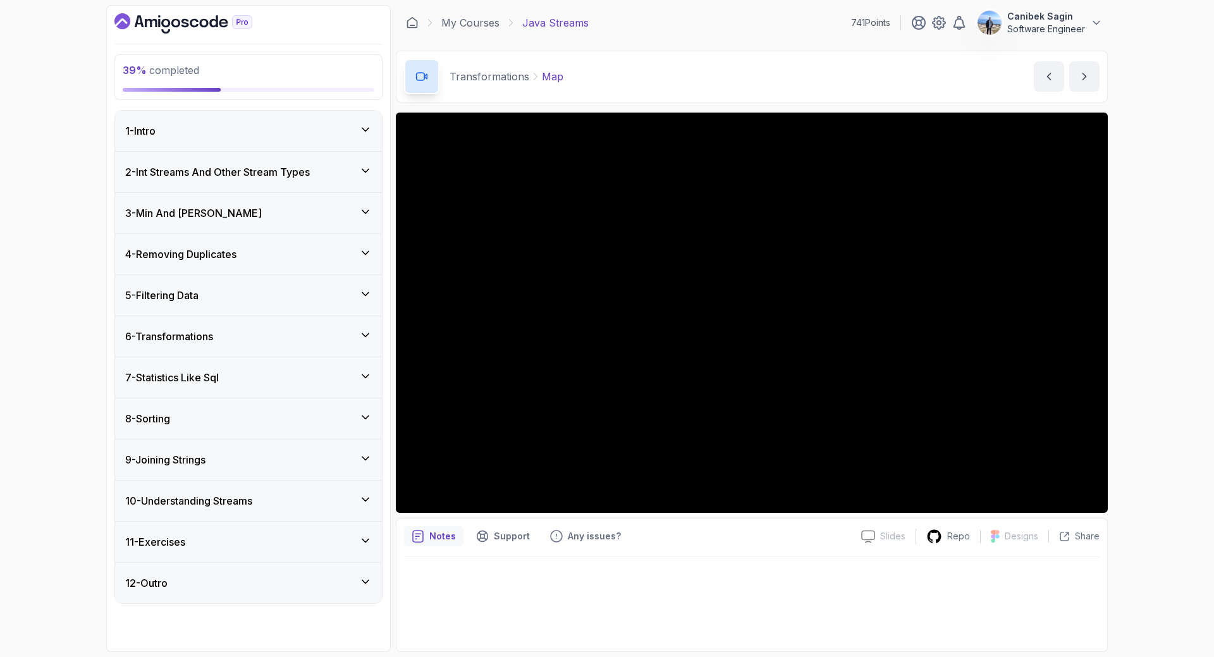
click at [207, 295] on div "5 - Filtering Data" at bounding box center [248, 295] width 247 height 15
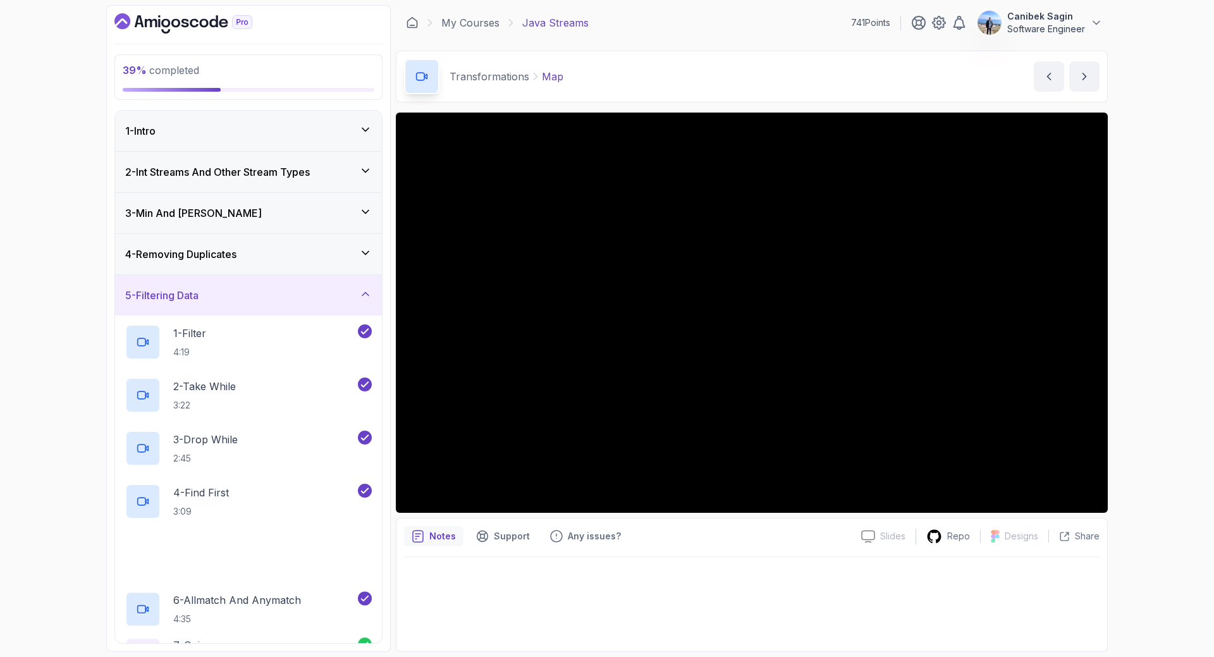
click at [207, 295] on div "5 - Filtering Data" at bounding box center [248, 295] width 247 height 15
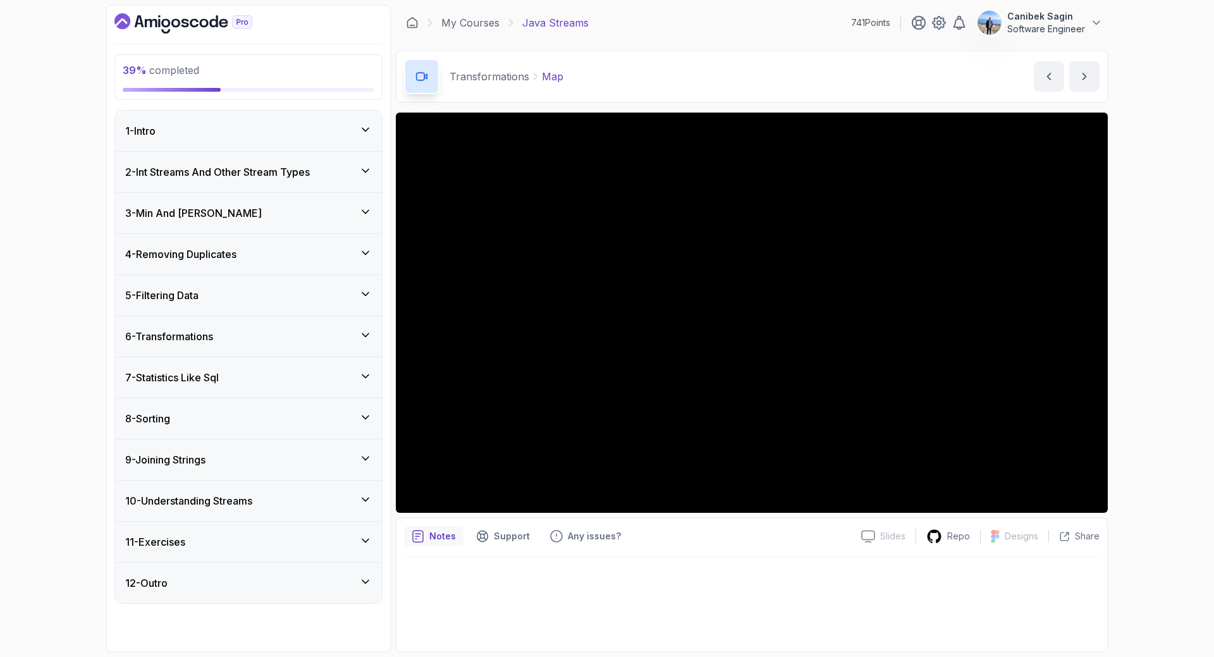
click at [209, 333] on h3 "6 - Transformations" at bounding box center [169, 336] width 88 height 15
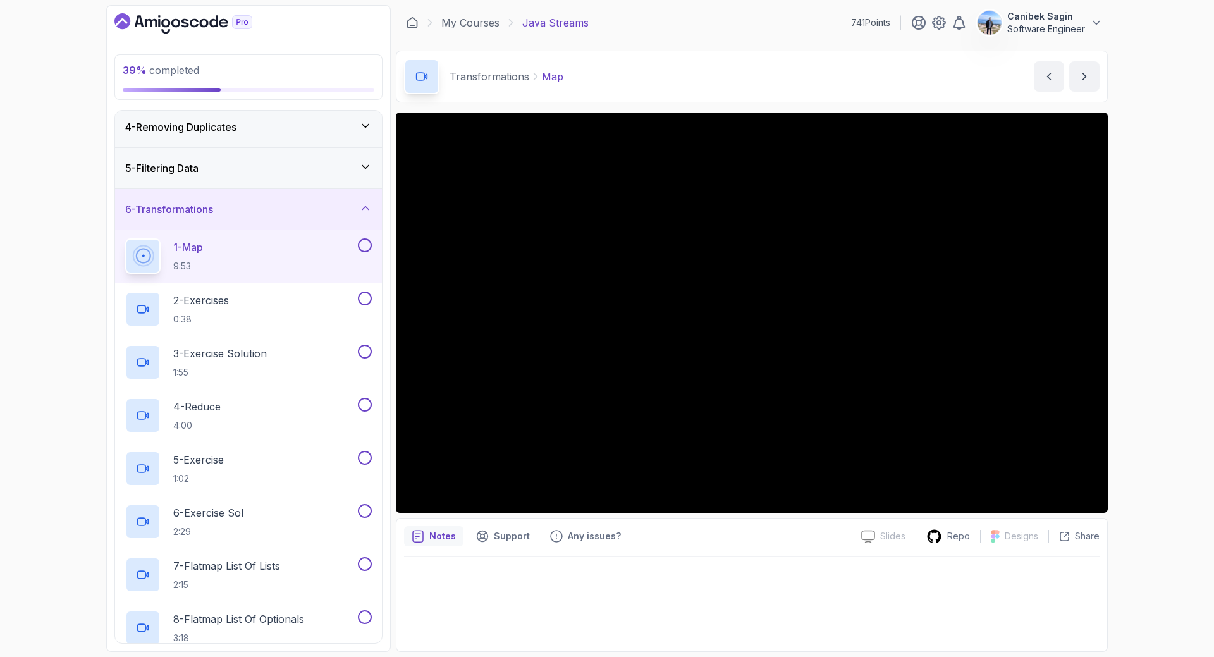
scroll to position [126, 0]
click at [213, 213] on h3 "6 - Transformations" at bounding box center [169, 209] width 88 height 15
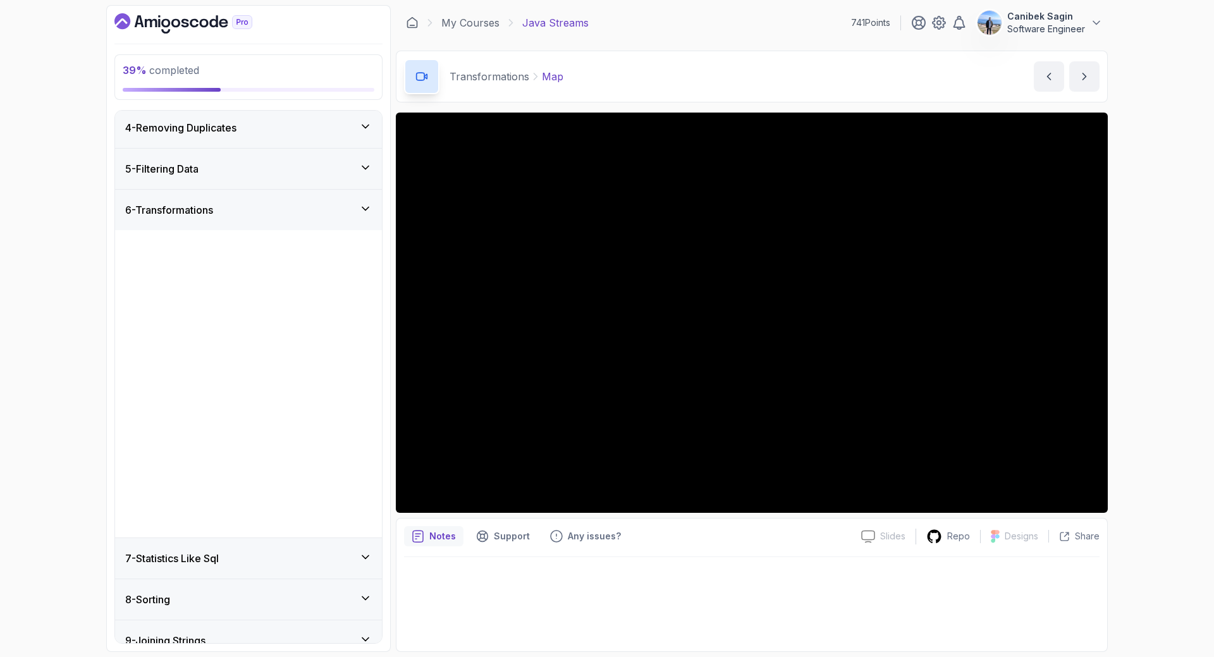
scroll to position [0, 0]
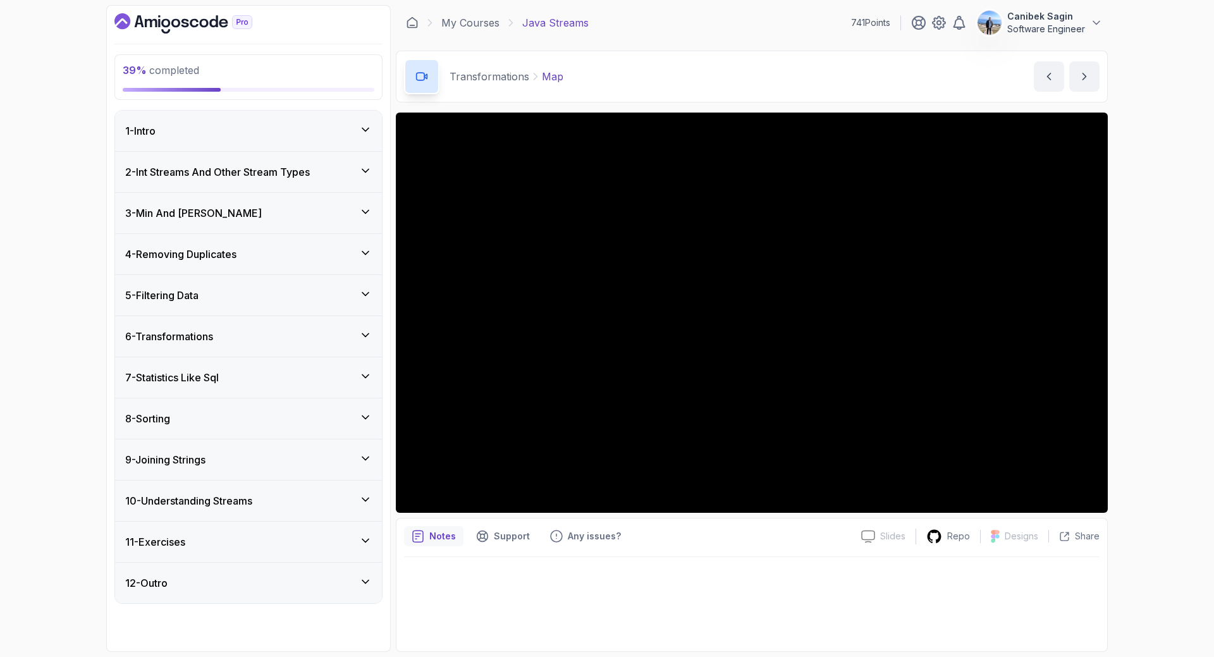
click at [205, 383] on h3 "7 - Statistics Like Sql" at bounding box center [172, 377] width 94 height 15
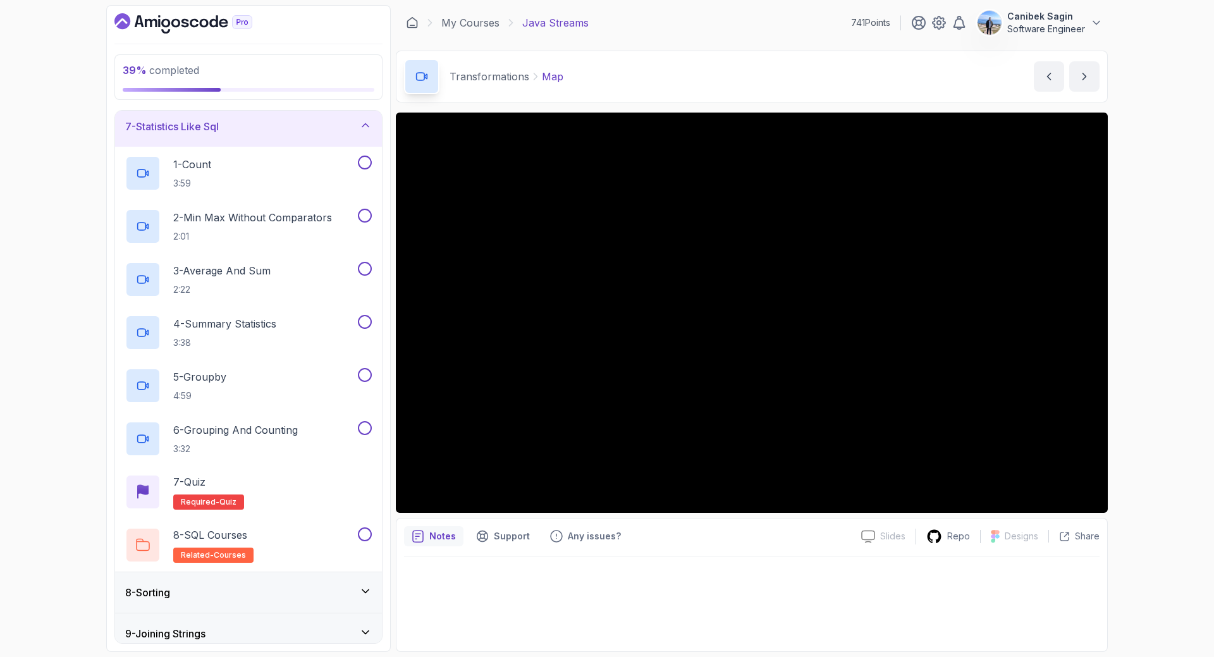
scroll to position [252, 0]
click at [219, 127] on h3 "7 - Statistics Like Sql" at bounding box center [172, 125] width 94 height 15
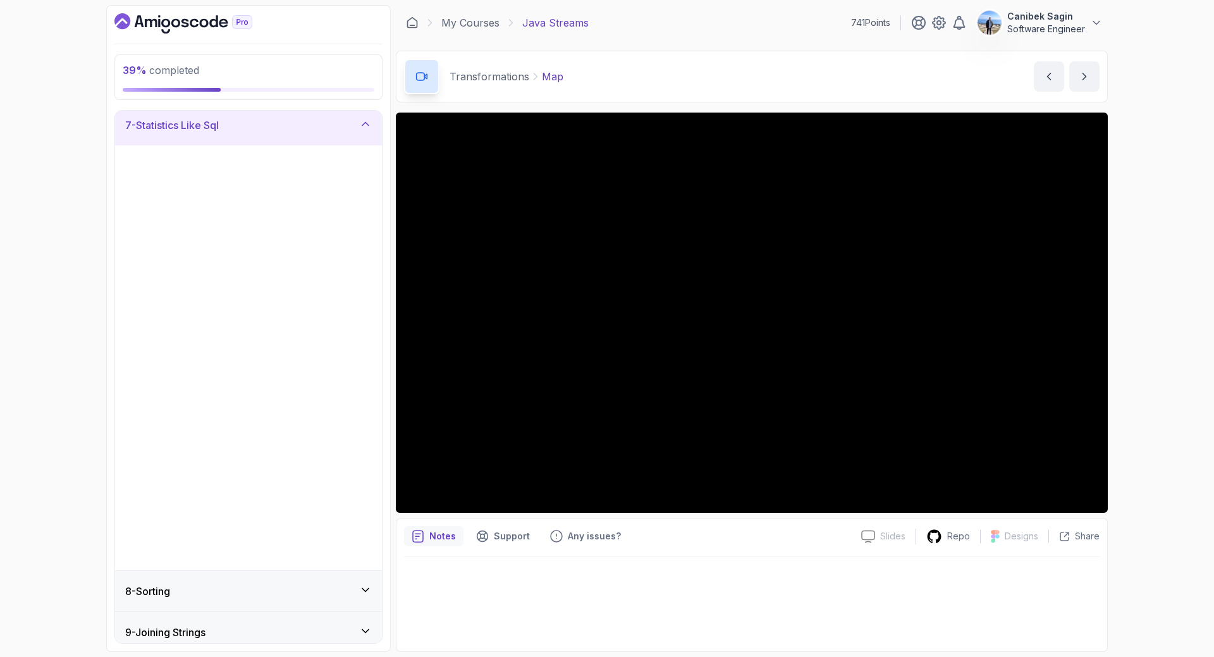
scroll to position [0, 0]
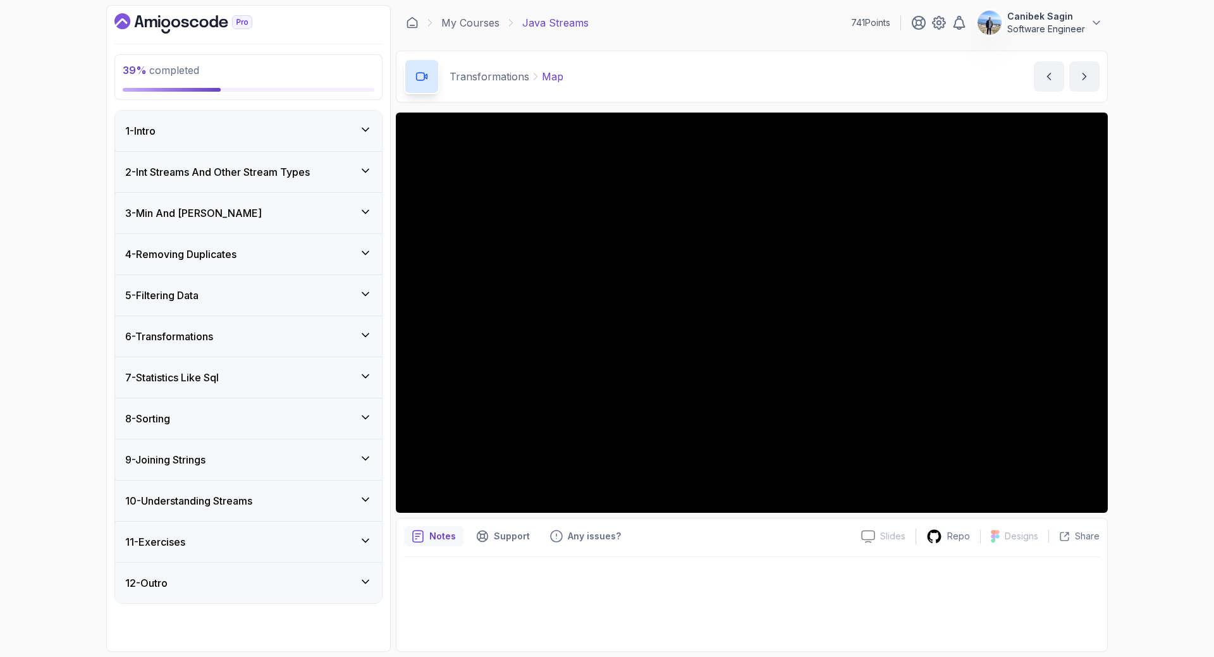
click at [209, 335] on h3 "6 - Transformations" at bounding box center [169, 336] width 88 height 15
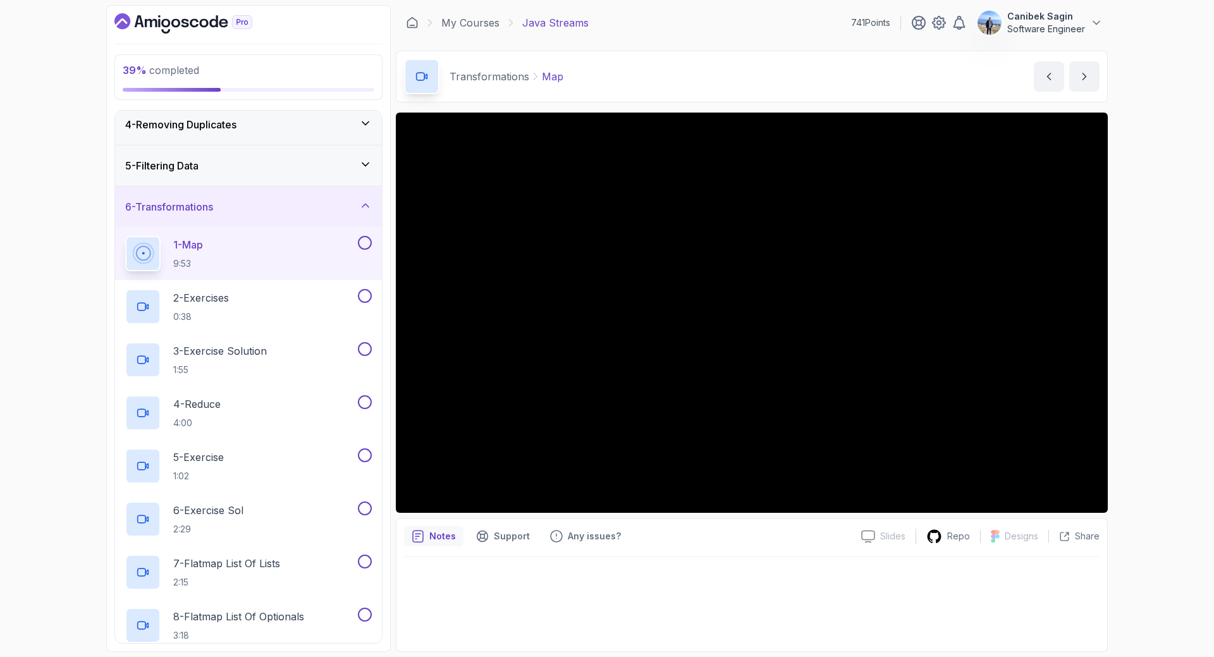
scroll to position [128, 0]
click at [709, 72] on div "Transformations Map Map by [PERSON_NAME]" at bounding box center [752, 77] width 712 height 52
